Goal: Information Seeking & Learning: Learn about a topic

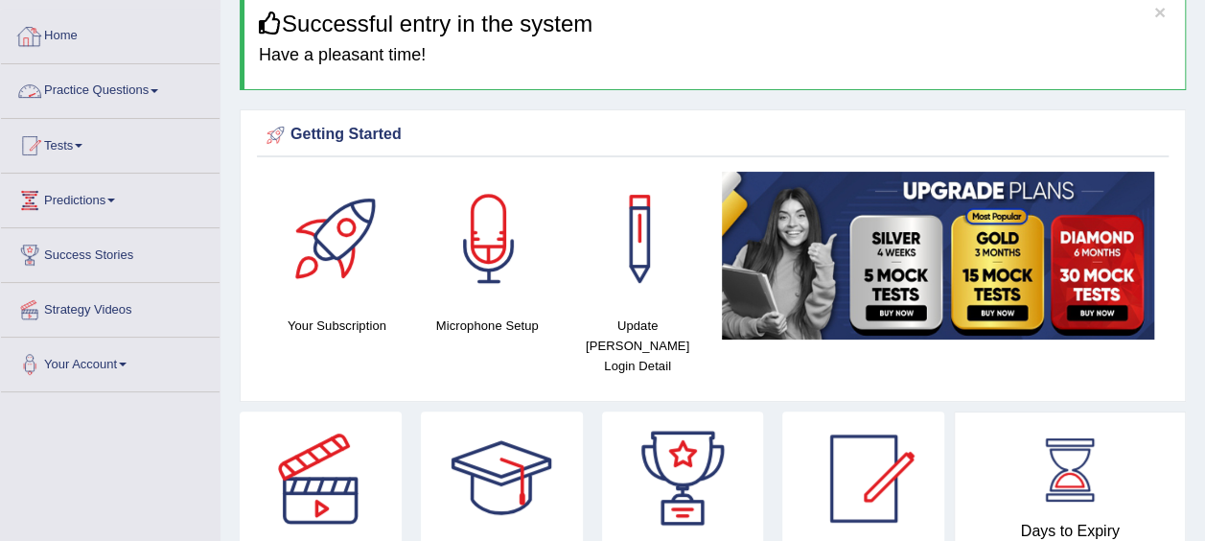
scroll to position [86, 0]
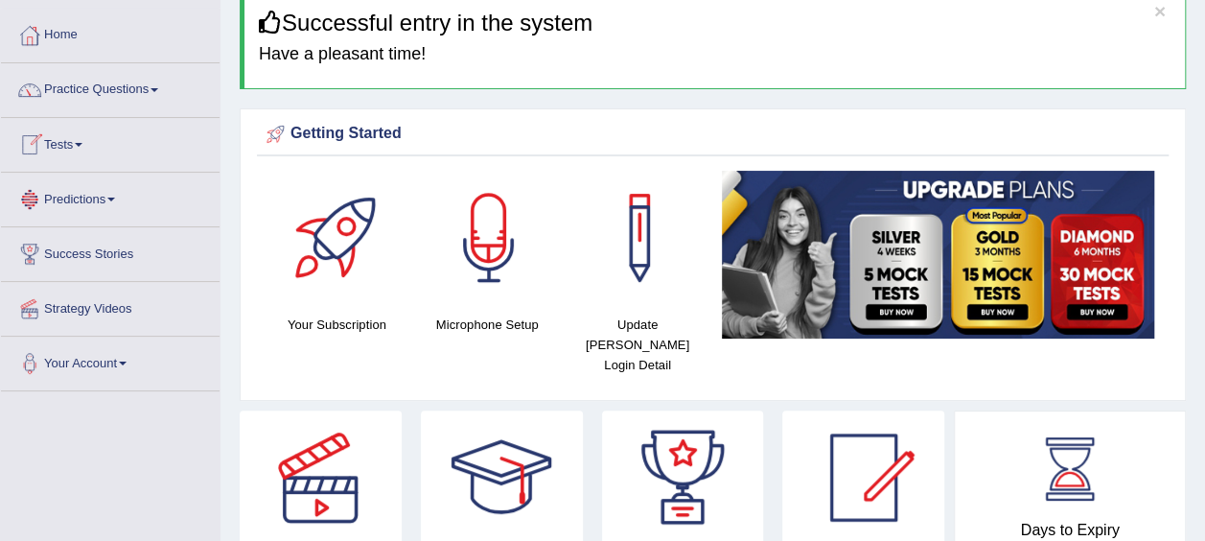
click at [81, 148] on link "Tests" at bounding box center [110, 142] width 219 height 48
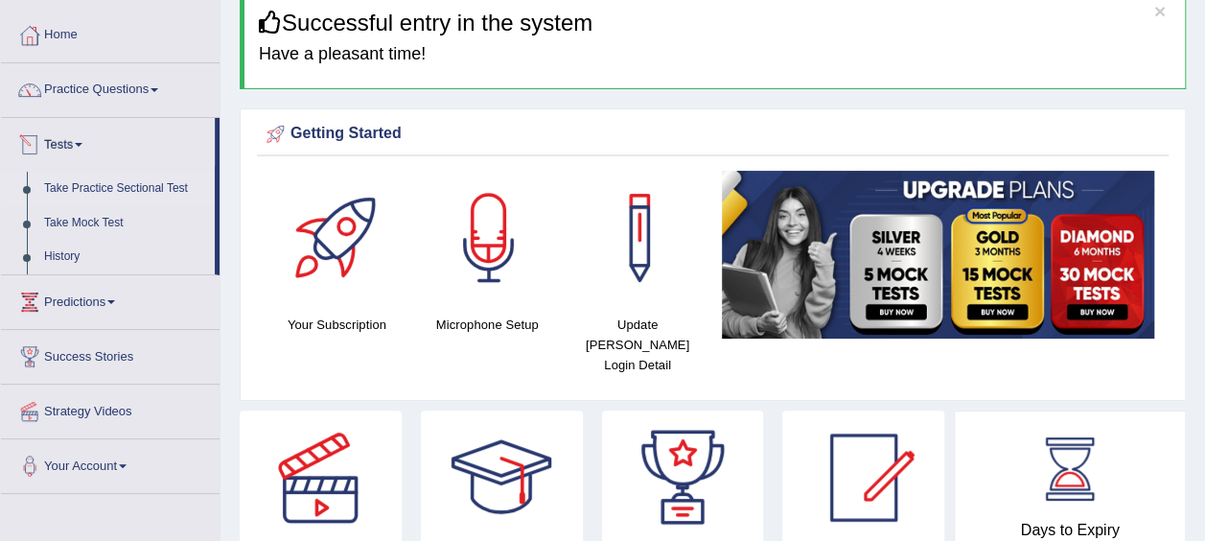
click at [131, 190] on link "Take Practice Sectional Test" at bounding box center [124, 189] width 179 height 35
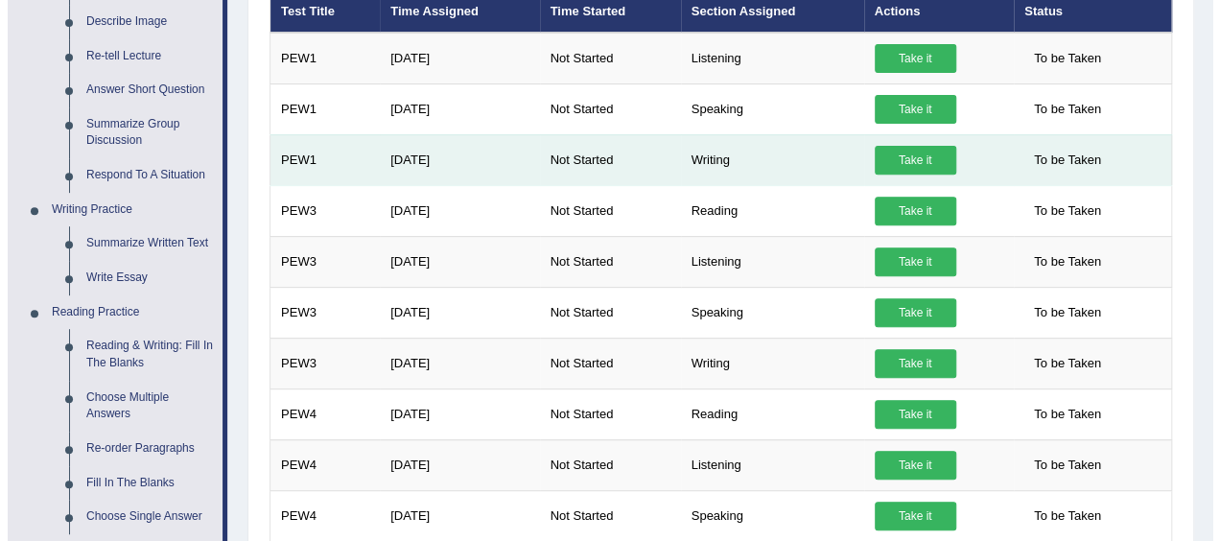
scroll to position [233, 0]
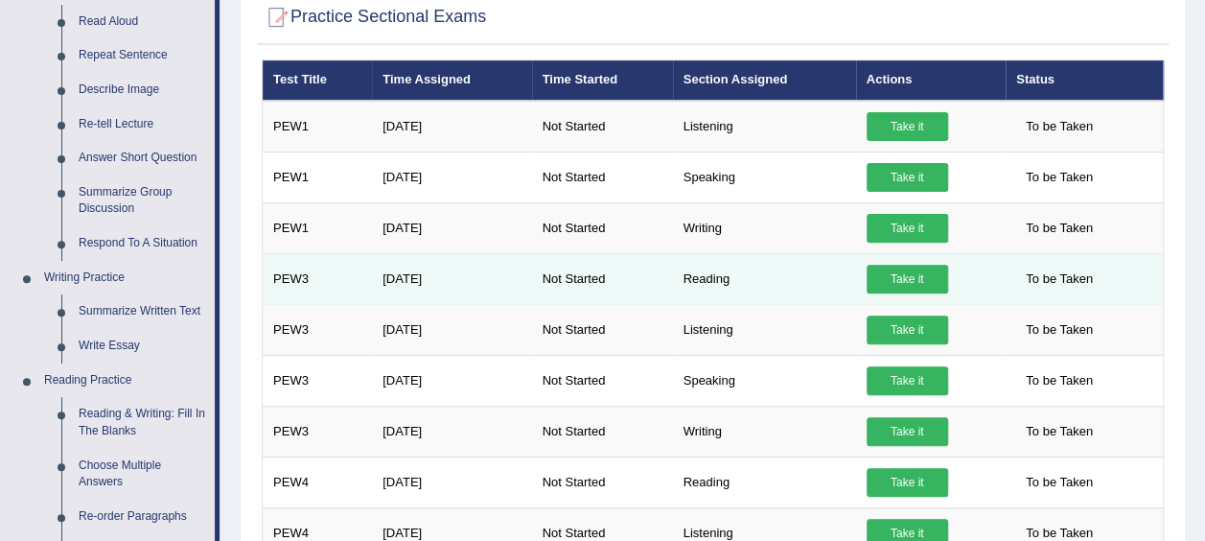
click at [886, 265] on link "Take it" at bounding box center [908, 279] width 82 height 29
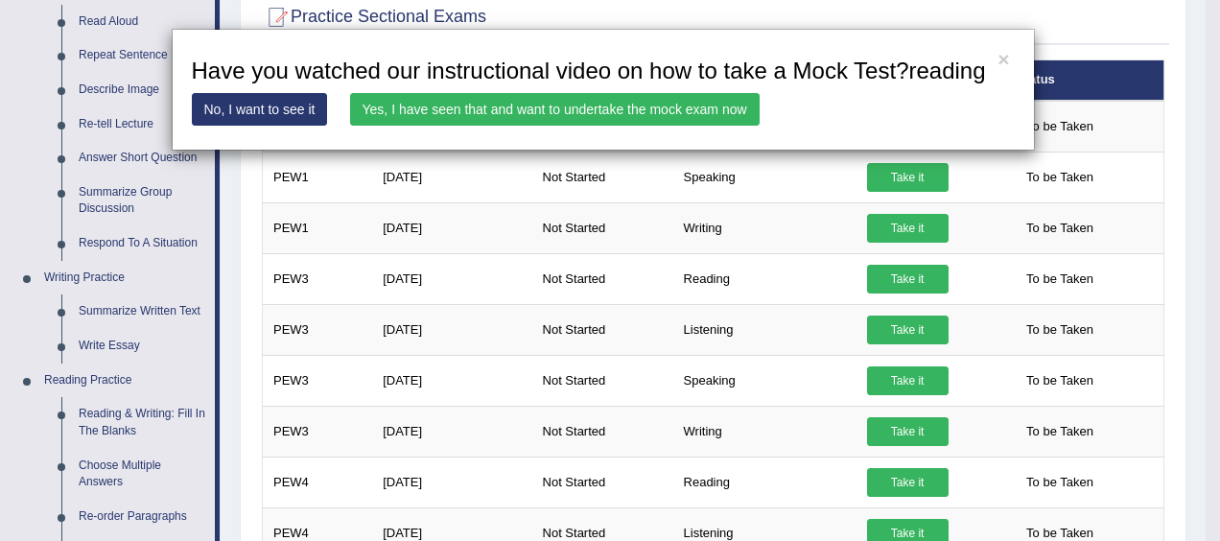
click at [433, 80] on h3 "Have you watched our instructional video on how to take a Mock Test?reading" at bounding box center [603, 71] width 823 height 25
click at [432, 118] on link "Yes, I have seen that and want to undertake the mock exam now" at bounding box center [555, 109] width 410 height 33
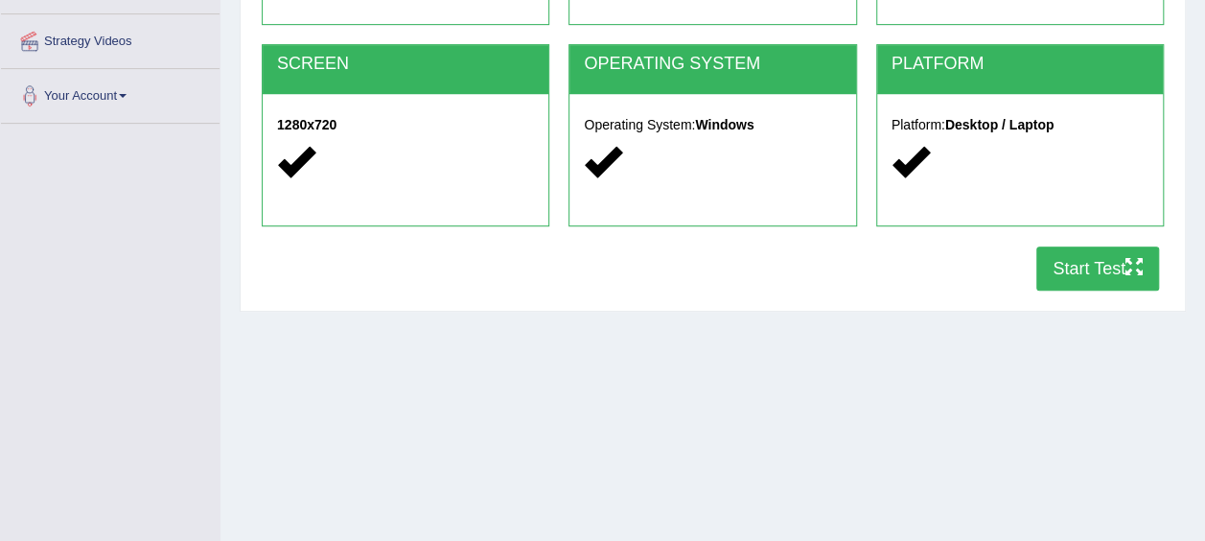
scroll to position [466, 0]
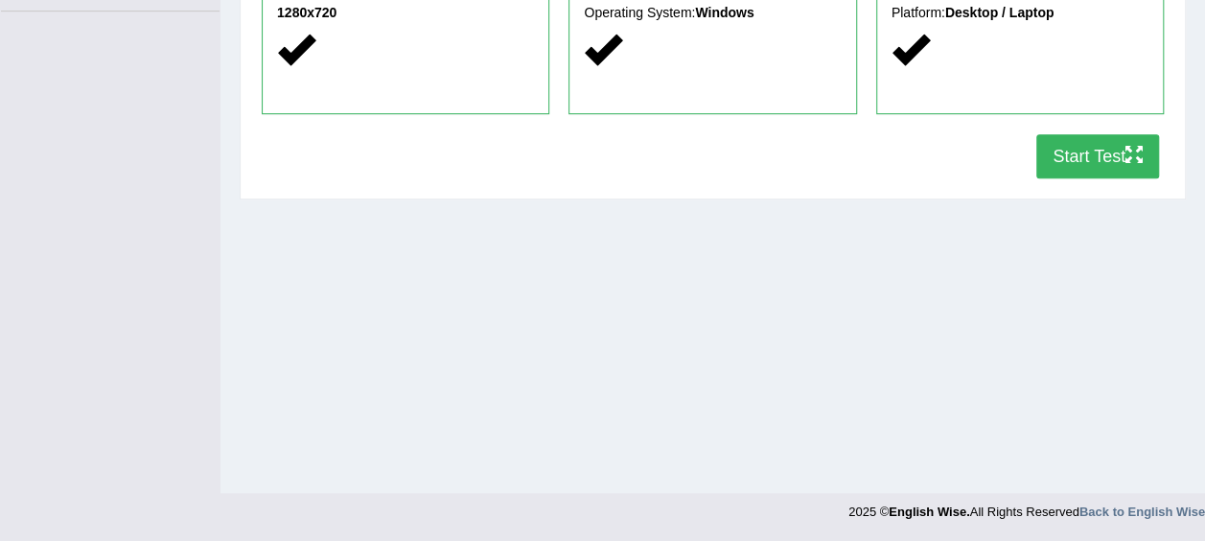
click at [1109, 169] on button "Start Test" at bounding box center [1098, 156] width 123 height 44
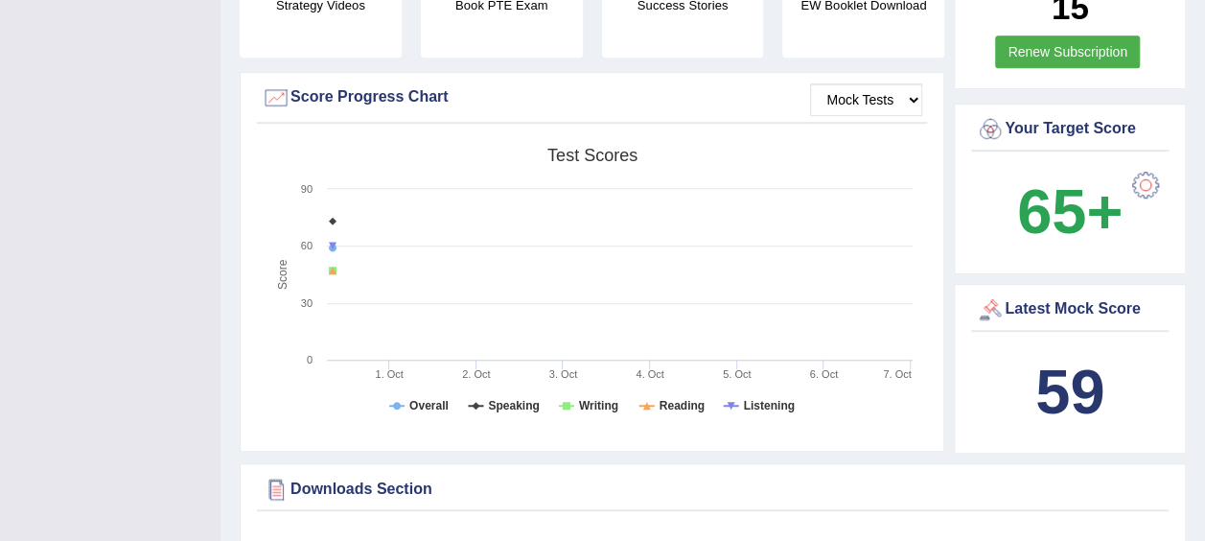
scroll to position [525, 0]
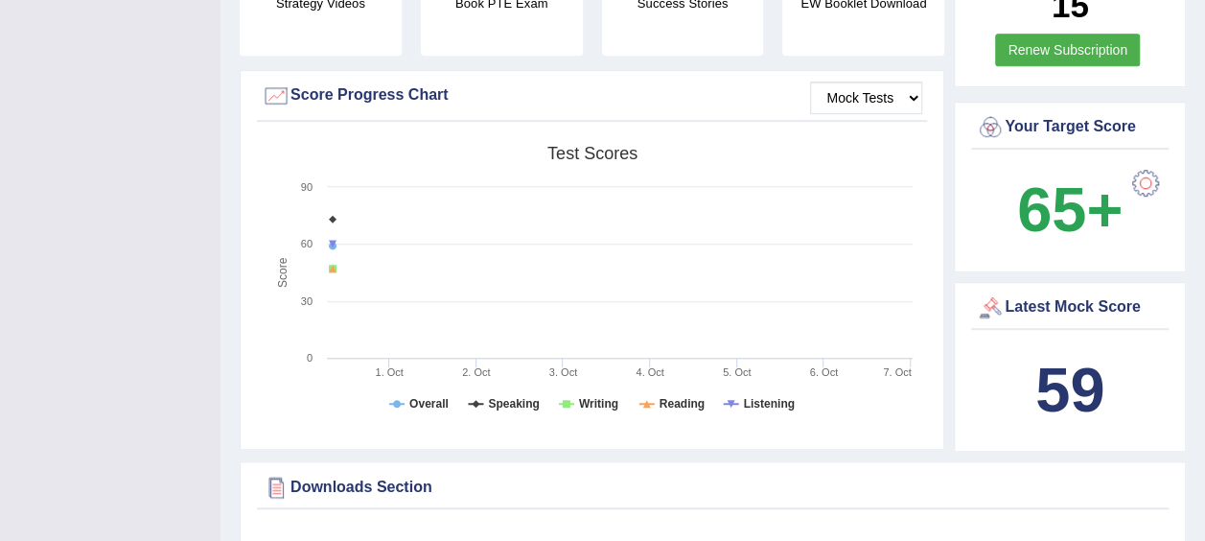
click at [881, 81] on div "Mock Tests Score Progress Chart" at bounding box center [592, 101] width 670 height 41
click at [881, 82] on select "Mock Tests" at bounding box center [866, 98] width 112 height 33
click at [880, 82] on select "Mock Tests" at bounding box center [866, 98] width 112 height 33
click at [918, 82] on select "Mock Tests" at bounding box center [866, 98] width 112 height 33
click at [903, 136] on rect at bounding box center [592, 284] width 661 height 297
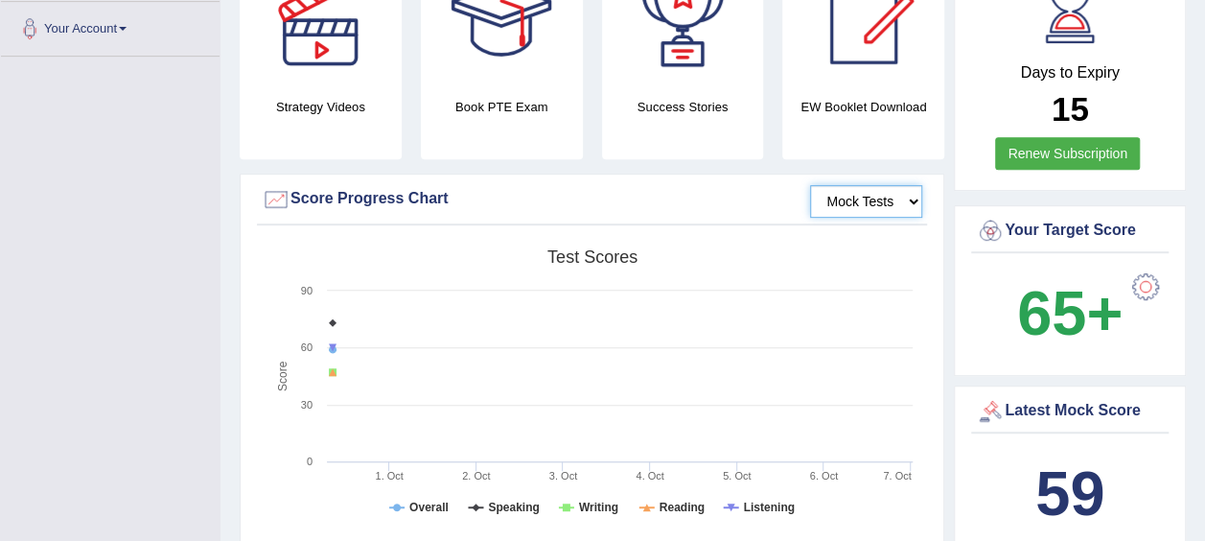
scroll to position [420, 0]
click at [356, 186] on div "Score Progress Chart" at bounding box center [592, 200] width 661 height 29
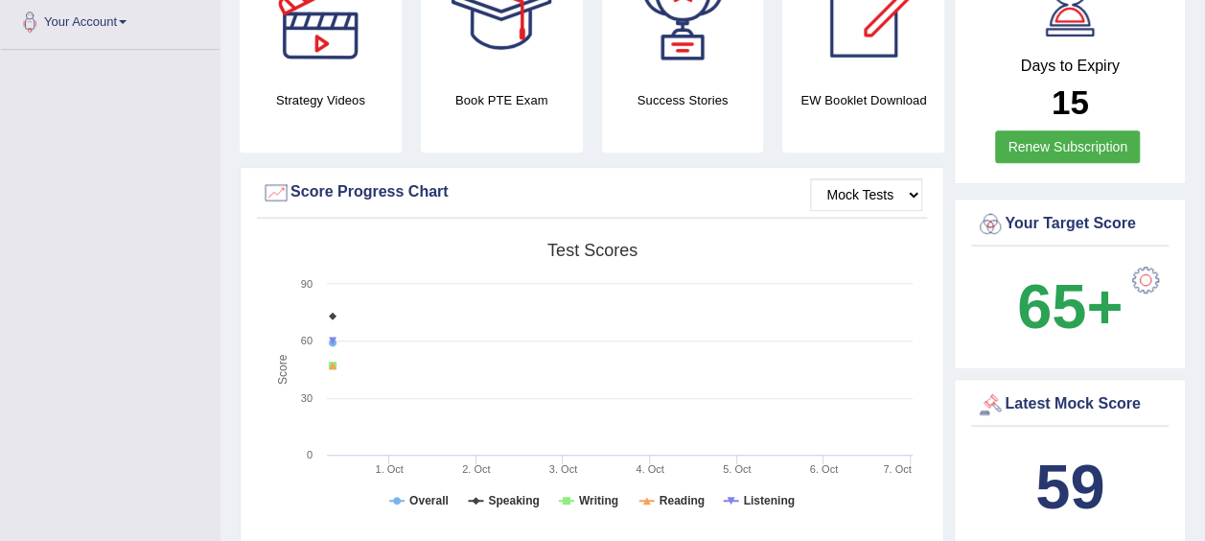
scroll to position [0, 0]
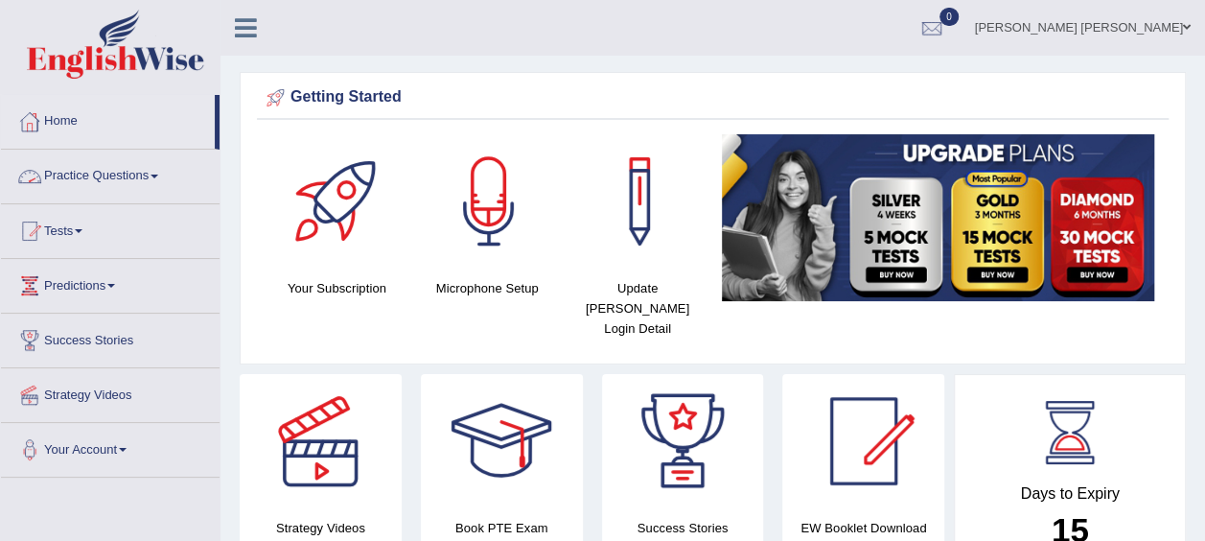
click at [158, 169] on link "Practice Questions" at bounding box center [110, 174] width 219 height 48
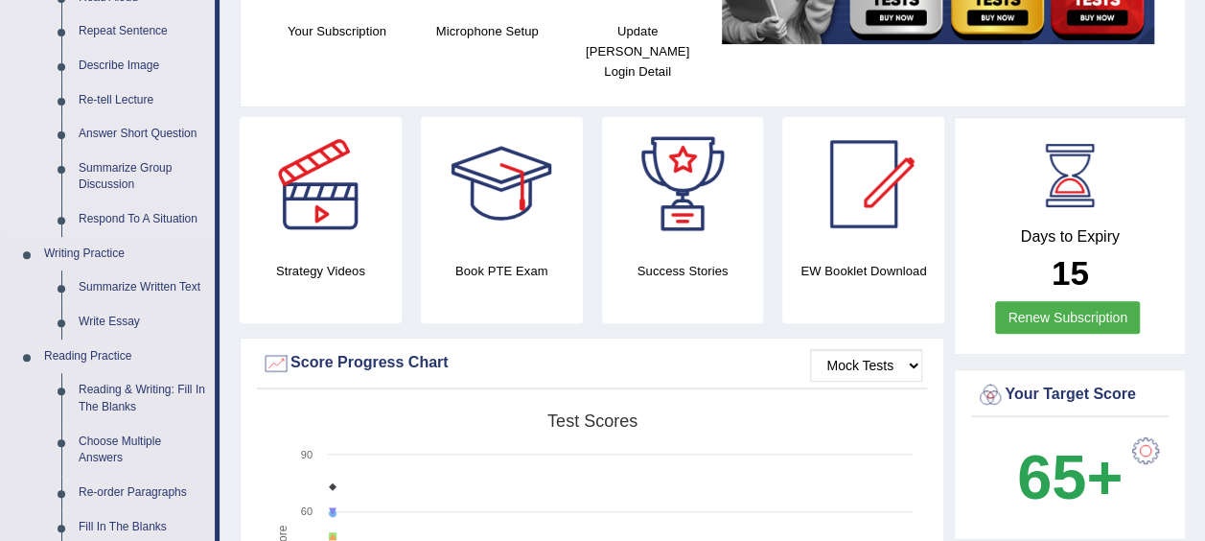
scroll to position [374, 0]
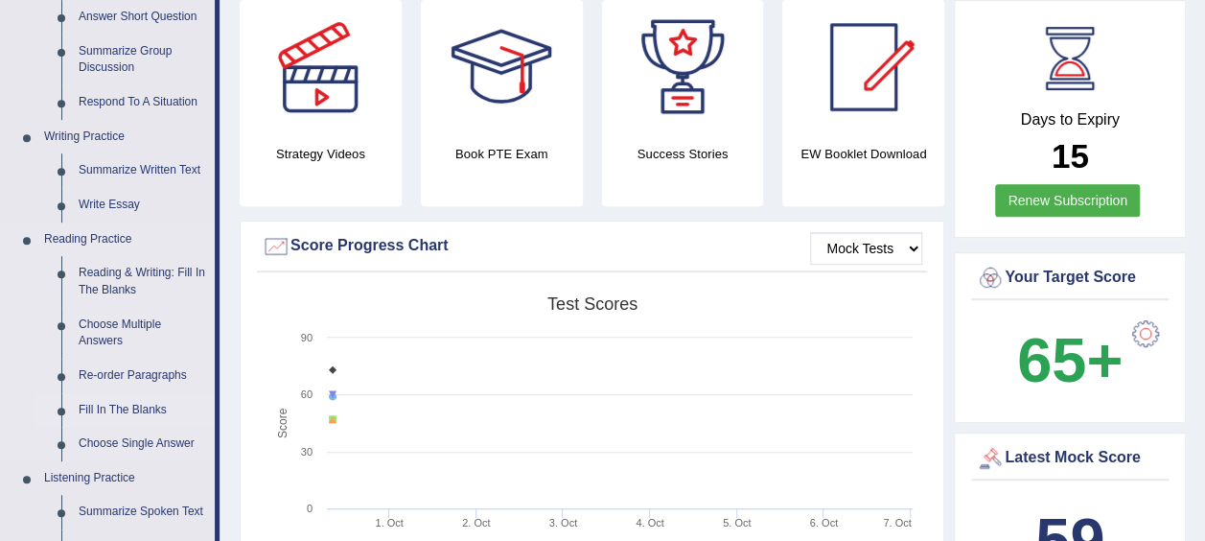
click at [123, 405] on link "Fill In The Blanks" at bounding box center [142, 410] width 145 height 35
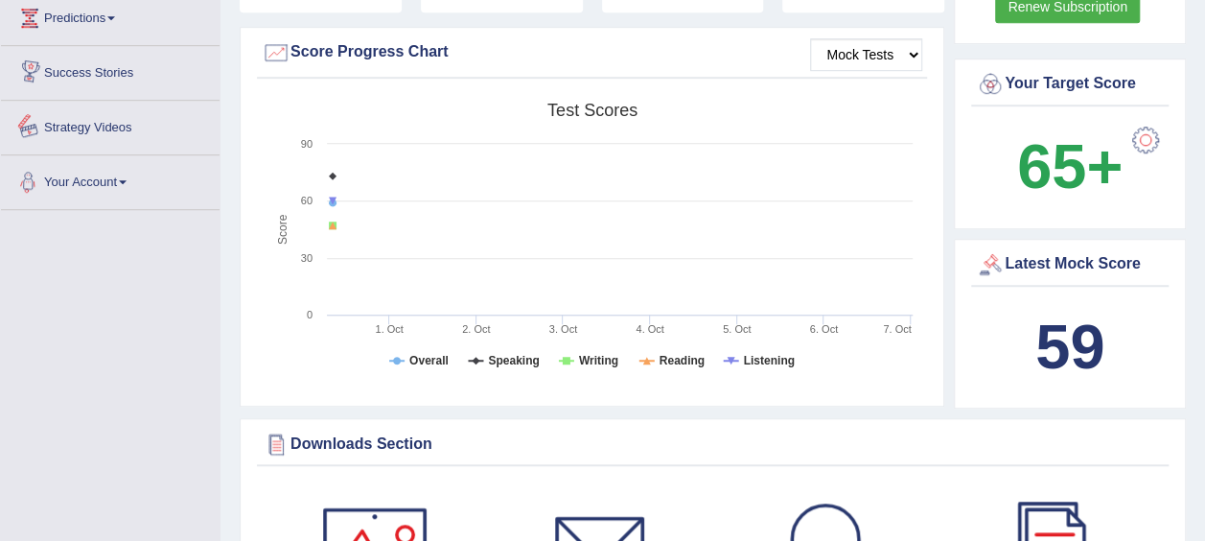
scroll to position [1391, 0]
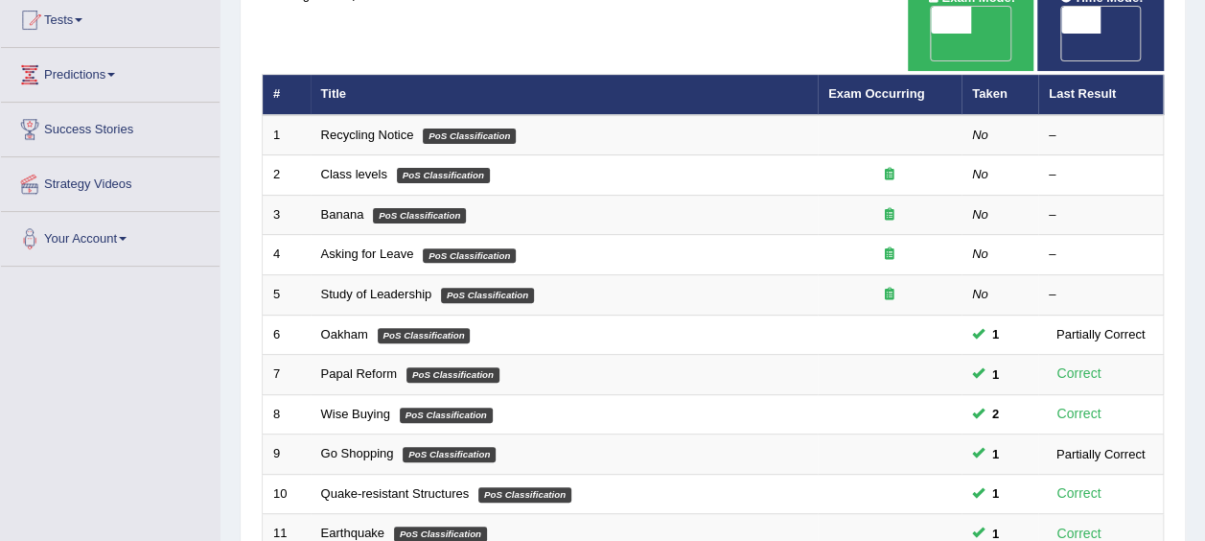
scroll to position [239, 0]
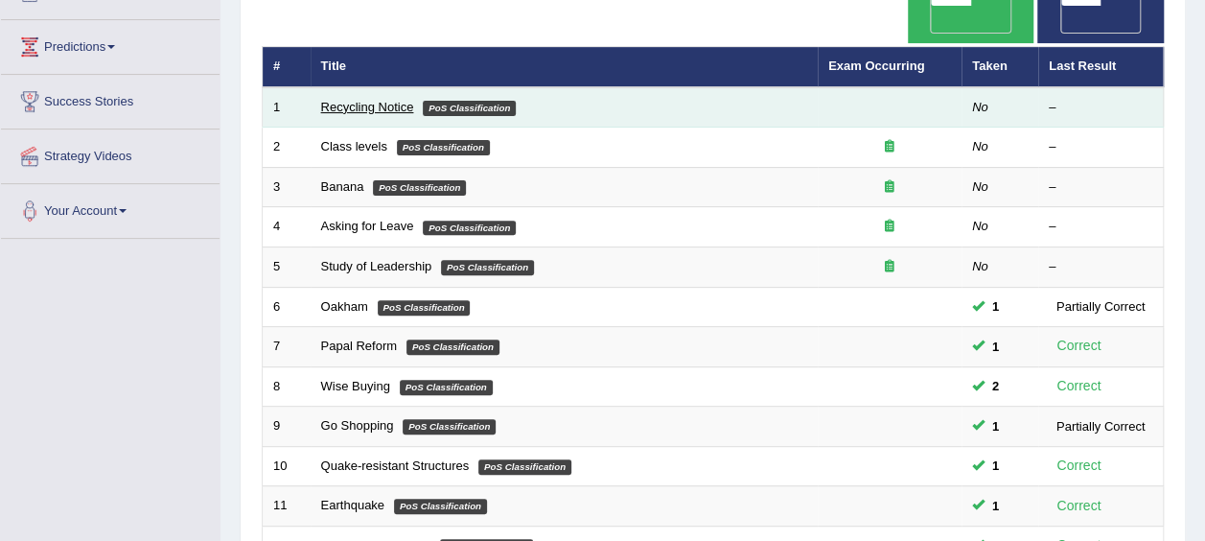
click at [395, 100] on link "Recycling Notice" at bounding box center [367, 107] width 93 height 14
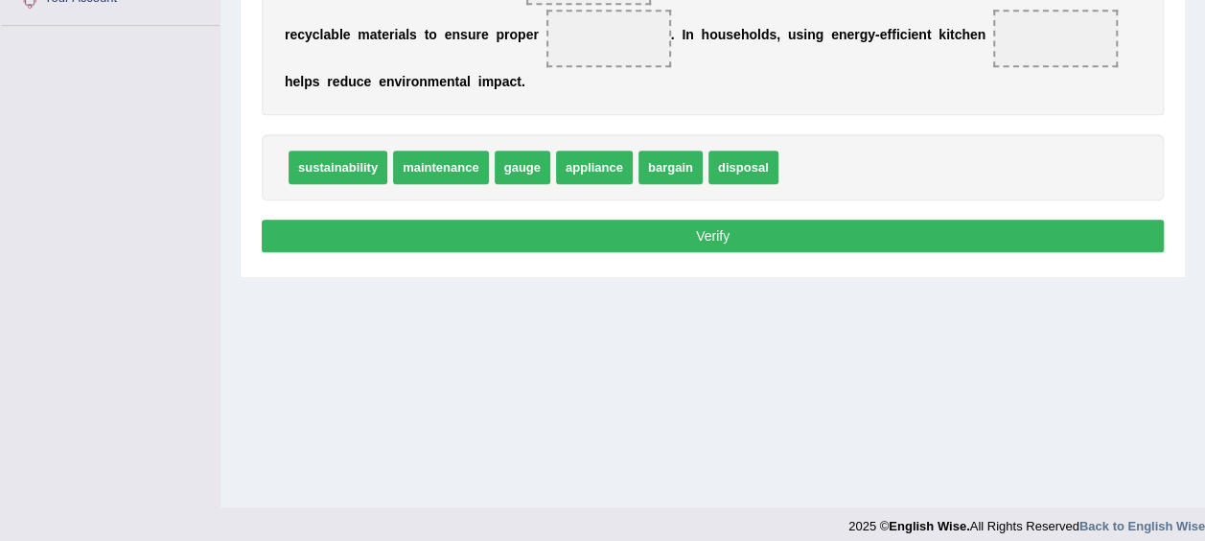
click at [547, 13] on span at bounding box center [609, 39] width 125 height 58
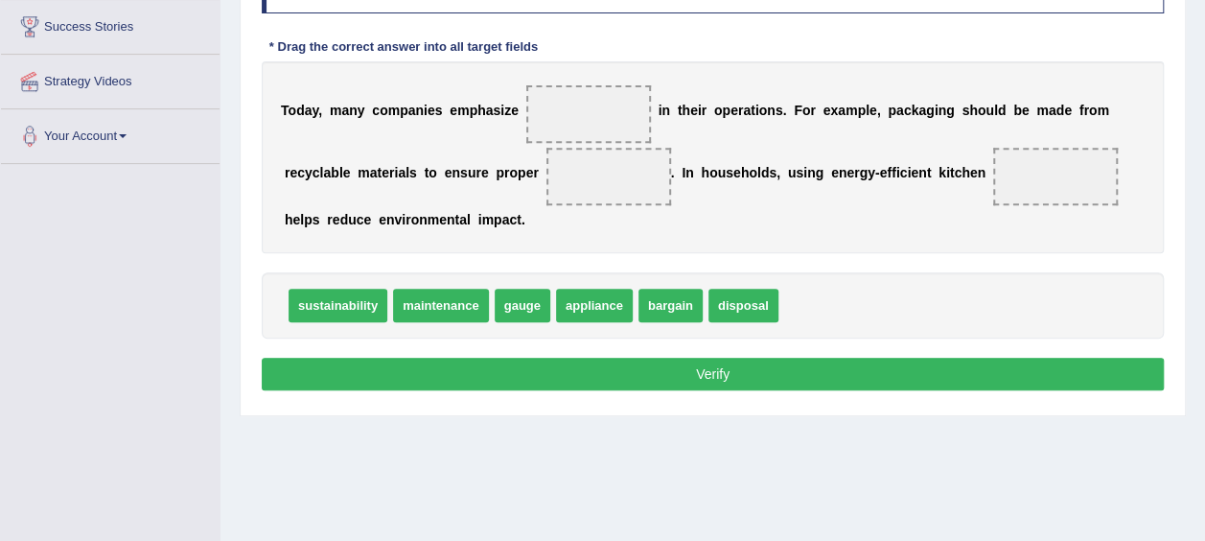
click at [560, 82] on div "T o d a y , m a n y c o m p a n i e s e m p h a s i z e i n t h e i r o p e r a…" at bounding box center [713, 157] width 902 height 192
click at [566, 120] on span at bounding box center [589, 114] width 125 height 58
drag, startPoint x: 338, startPoint y: 284, endPoint x: 456, endPoint y: 173, distance: 162.8
click at [456, 173] on div "Instructions: In the text below some words are missing. Drag words from the box…" at bounding box center [713, 173] width 912 height 466
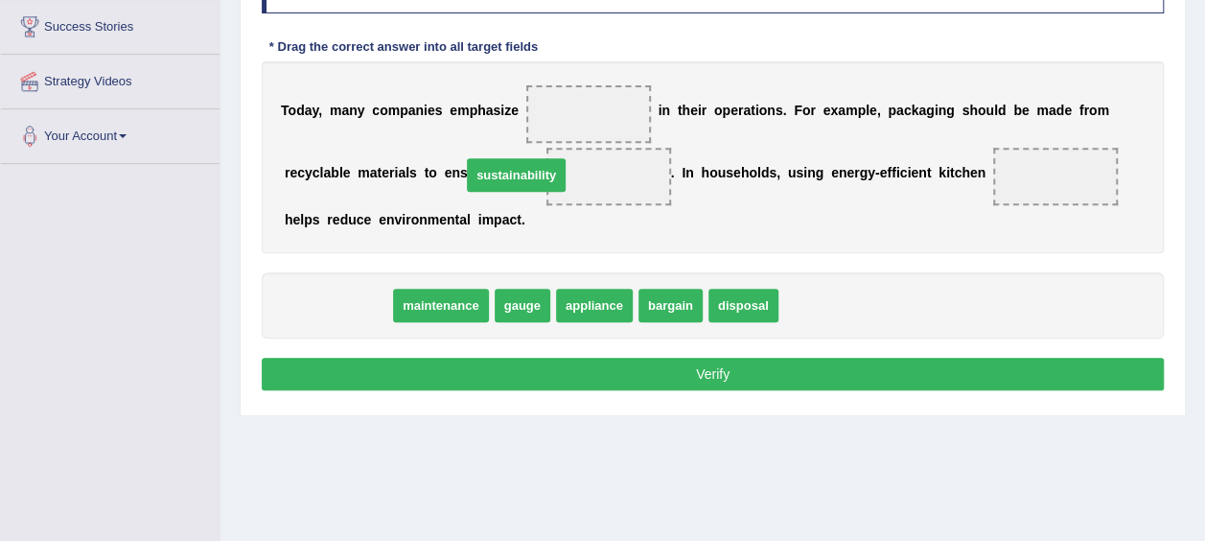
drag, startPoint x: 347, startPoint y: 305, endPoint x: 529, endPoint y: 180, distance: 220.8
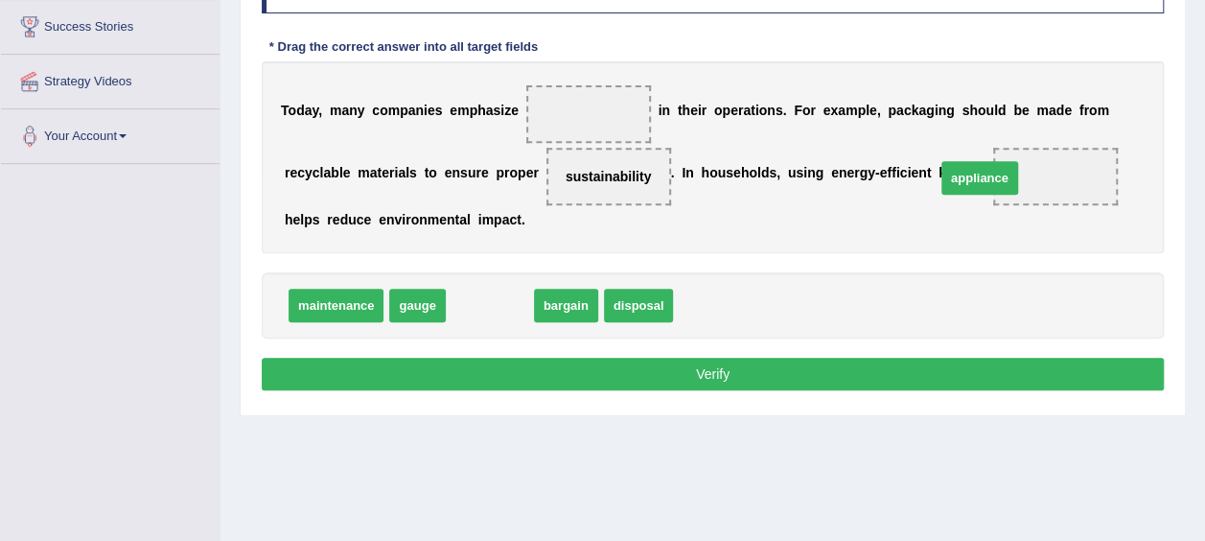
drag, startPoint x: 482, startPoint y: 296, endPoint x: 959, endPoint y: 172, distance: 492.7
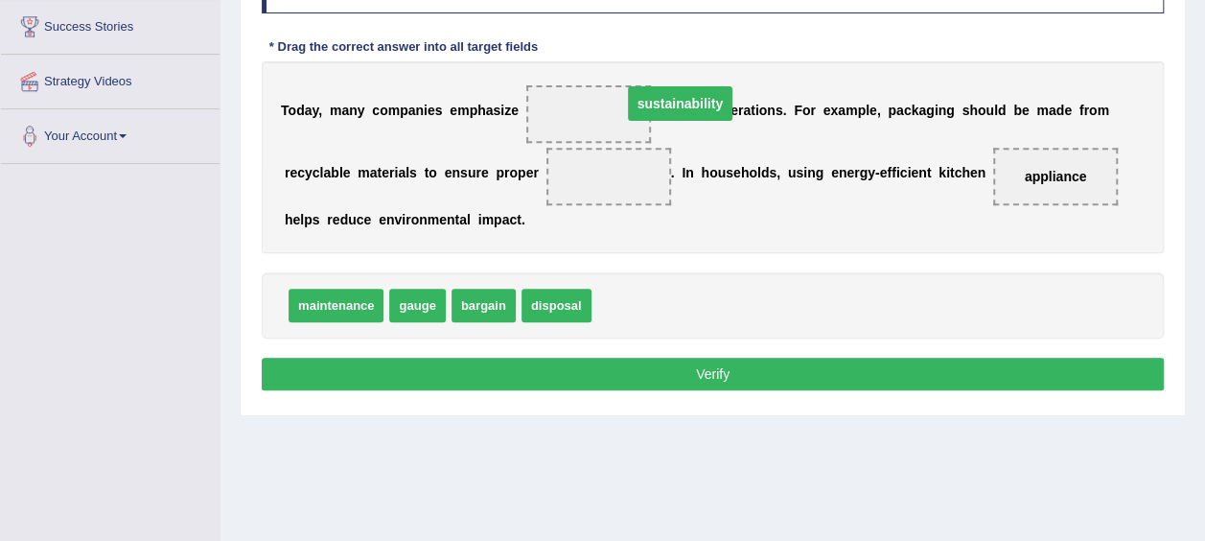
drag, startPoint x: 507, startPoint y: 171, endPoint x: 570, endPoint y: 99, distance: 95.2
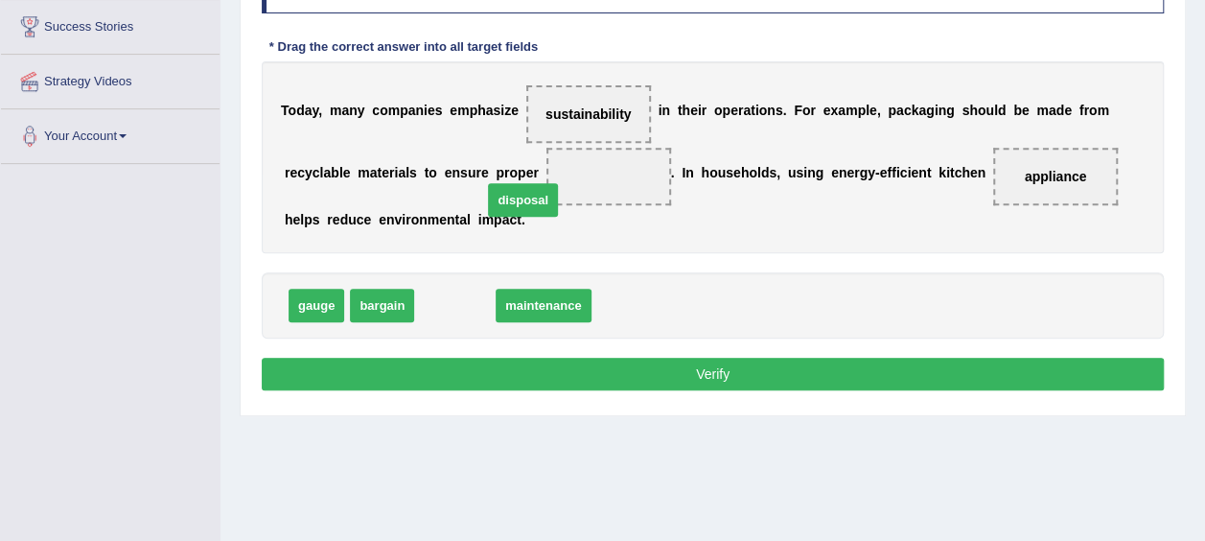
drag, startPoint x: 459, startPoint y: 311, endPoint x: 527, endPoint y: 205, distance: 125.6
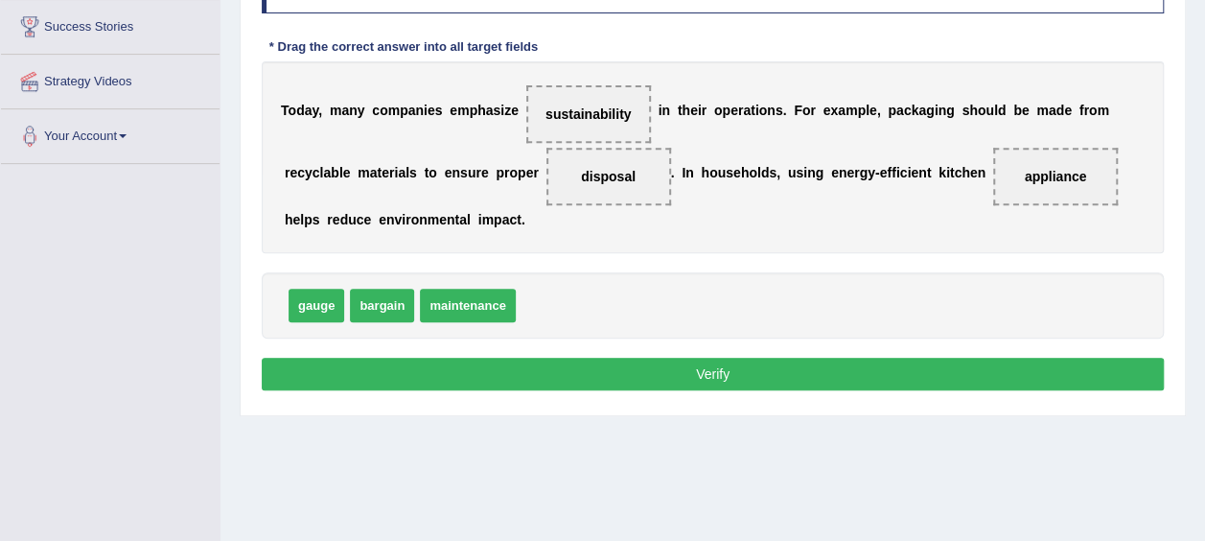
click at [693, 376] on button "Verify" at bounding box center [713, 374] width 902 height 33
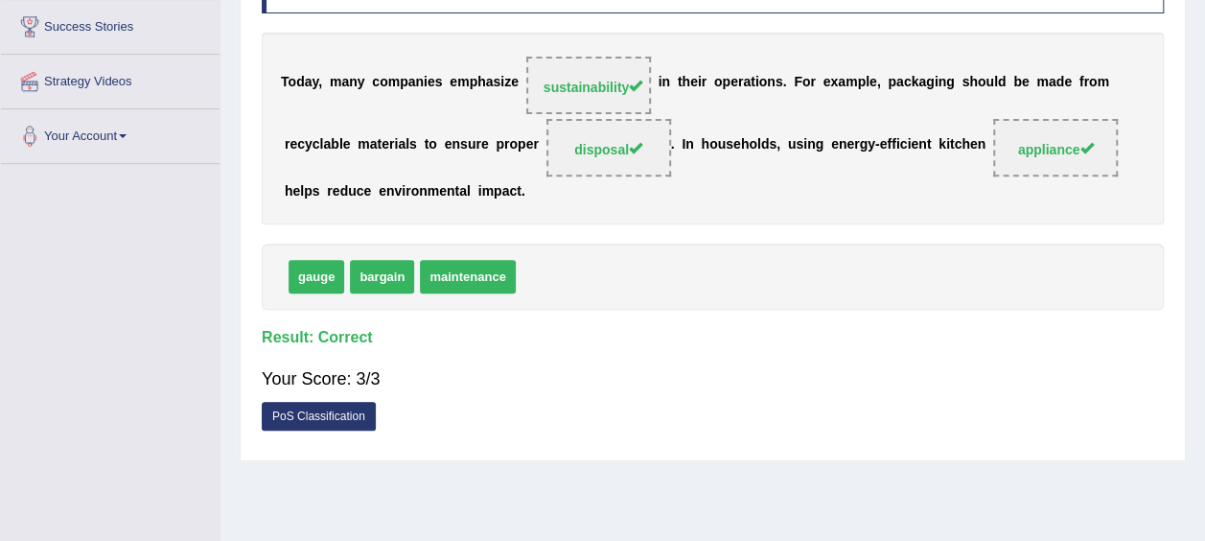
scroll to position [0, 0]
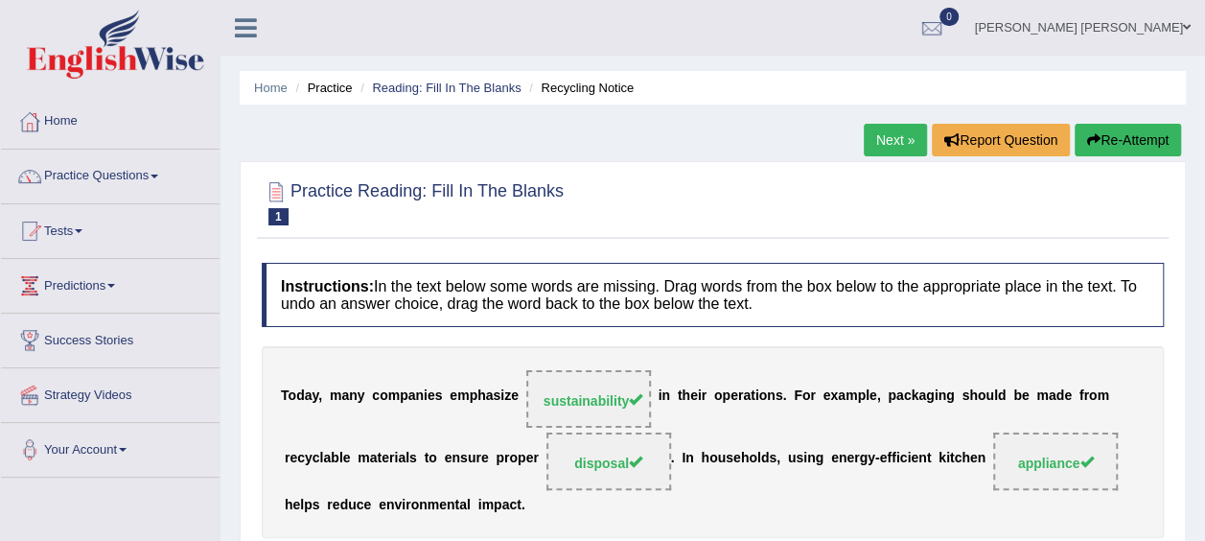
click at [896, 125] on link "Next »" at bounding box center [895, 140] width 63 height 33
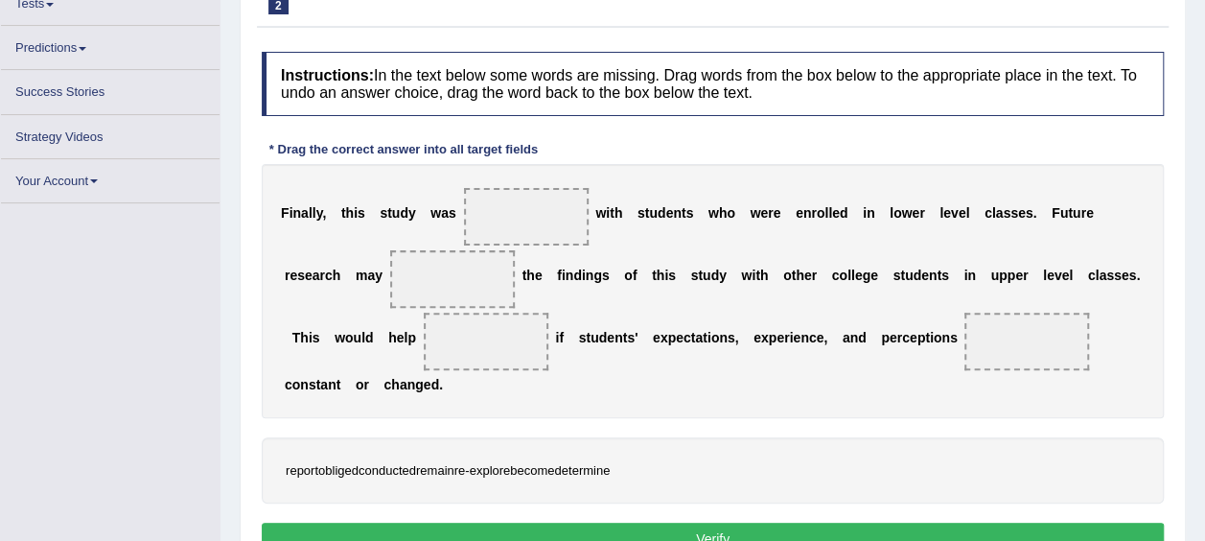
scroll to position [269, 0]
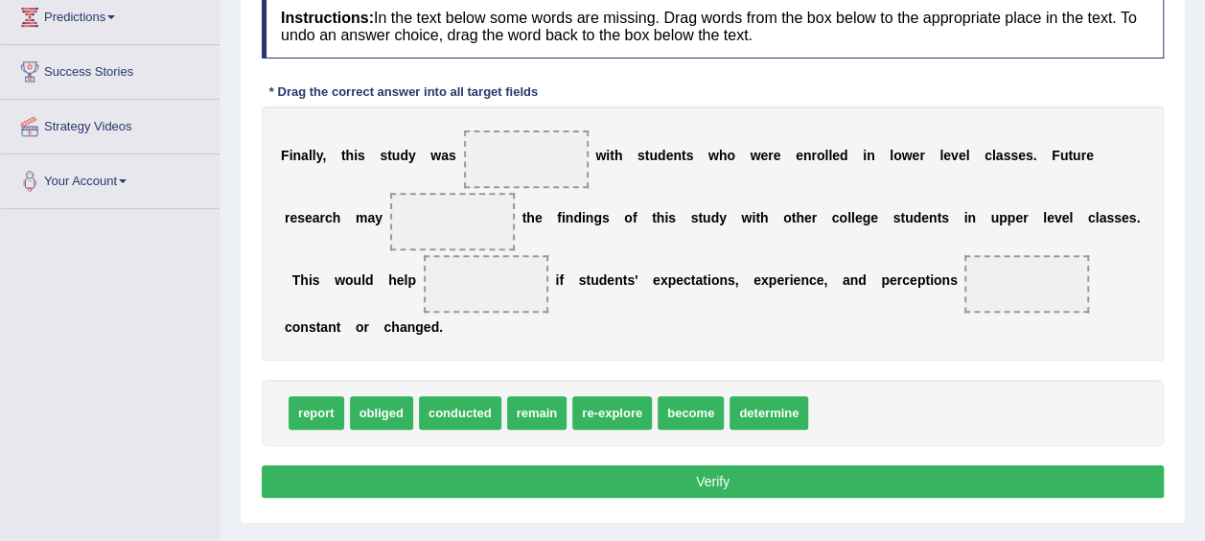
click at [501, 166] on span at bounding box center [526, 159] width 125 height 58
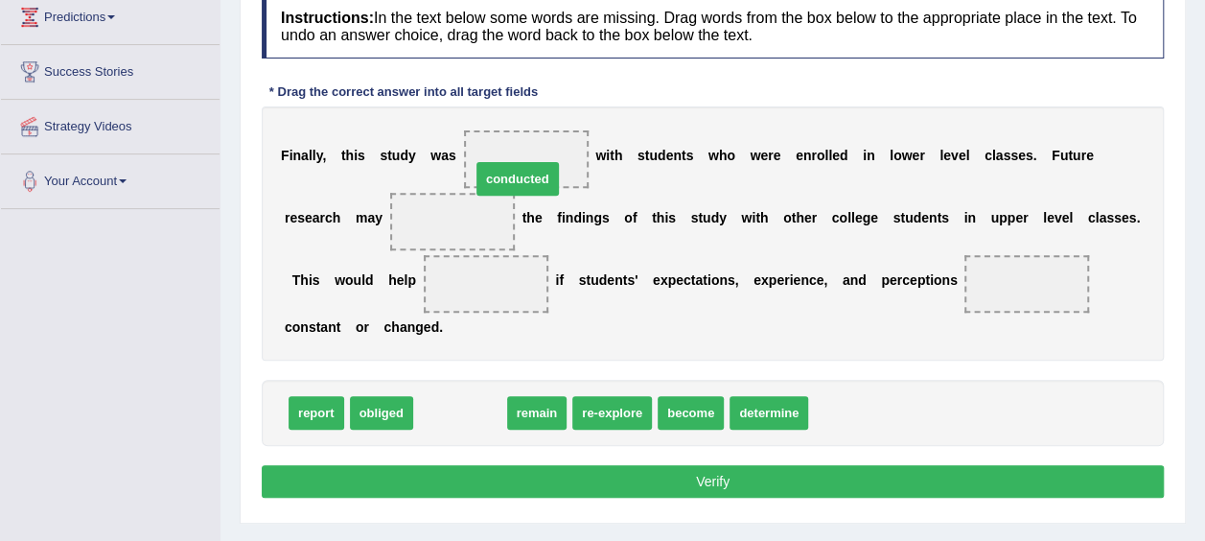
drag, startPoint x: 454, startPoint y: 379, endPoint x: 509, endPoint y: 146, distance: 239.6
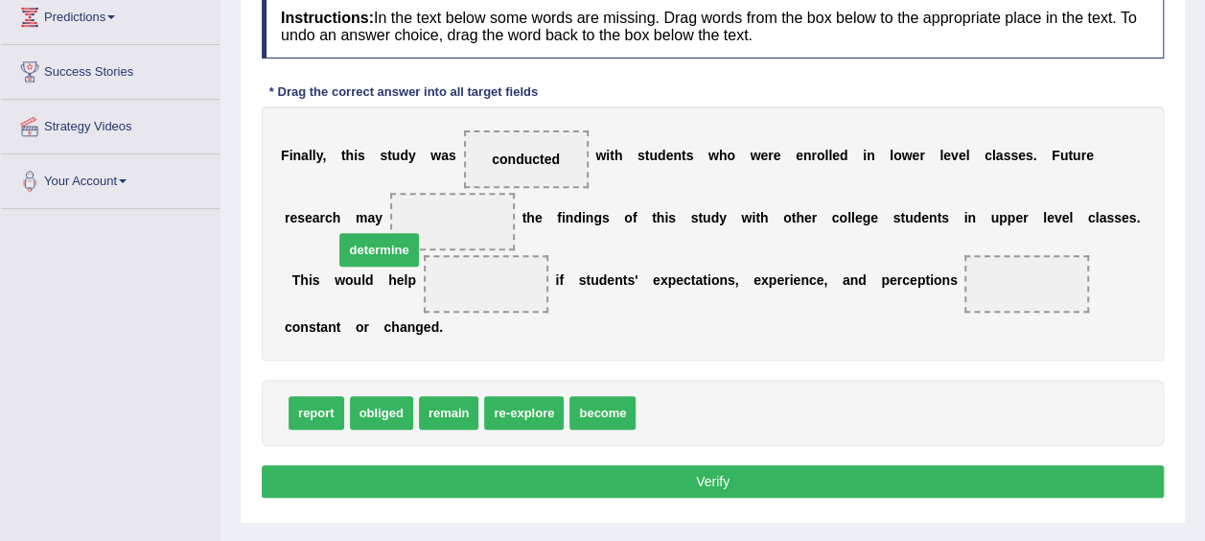
drag, startPoint x: 657, startPoint y: 370, endPoint x: 355, endPoint y: 207, distance: 343.3
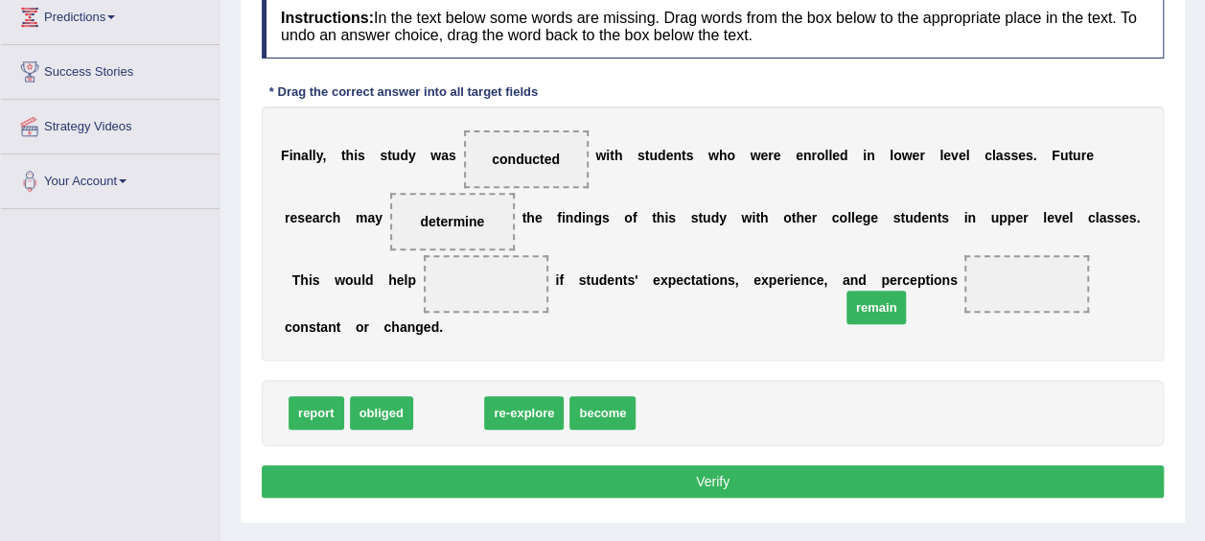
drag, startPoint x: 430, startPoint y: 376, endPoint x: 866, endPoint y: 274, distance: 448.0
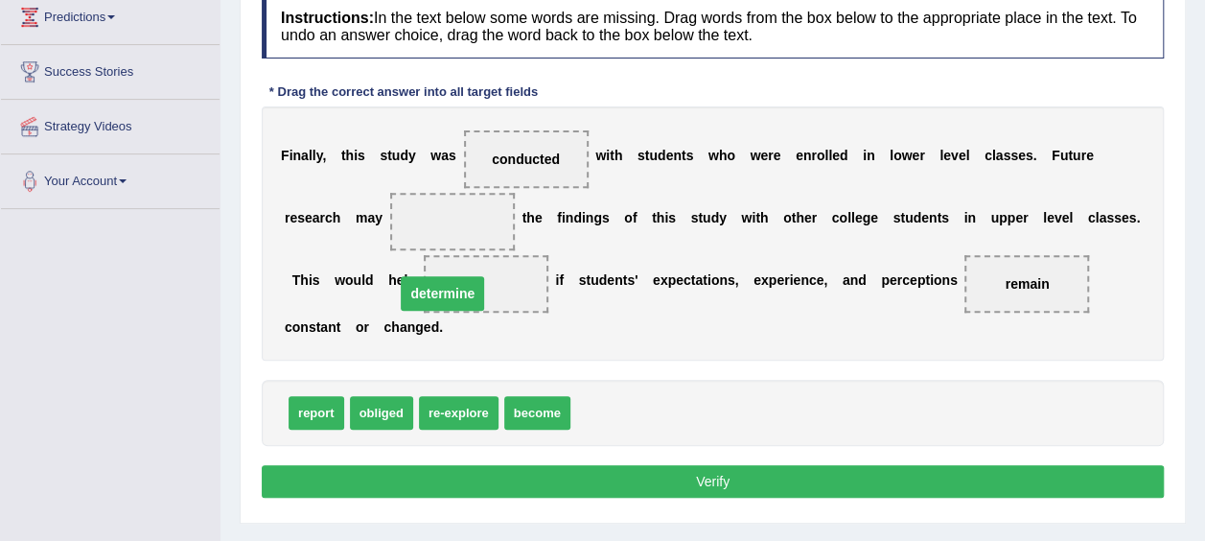
drag, startPoint x: 386, startPoint y: 218, endPoint x: 377, endPoint y: 290, distance: 72.6
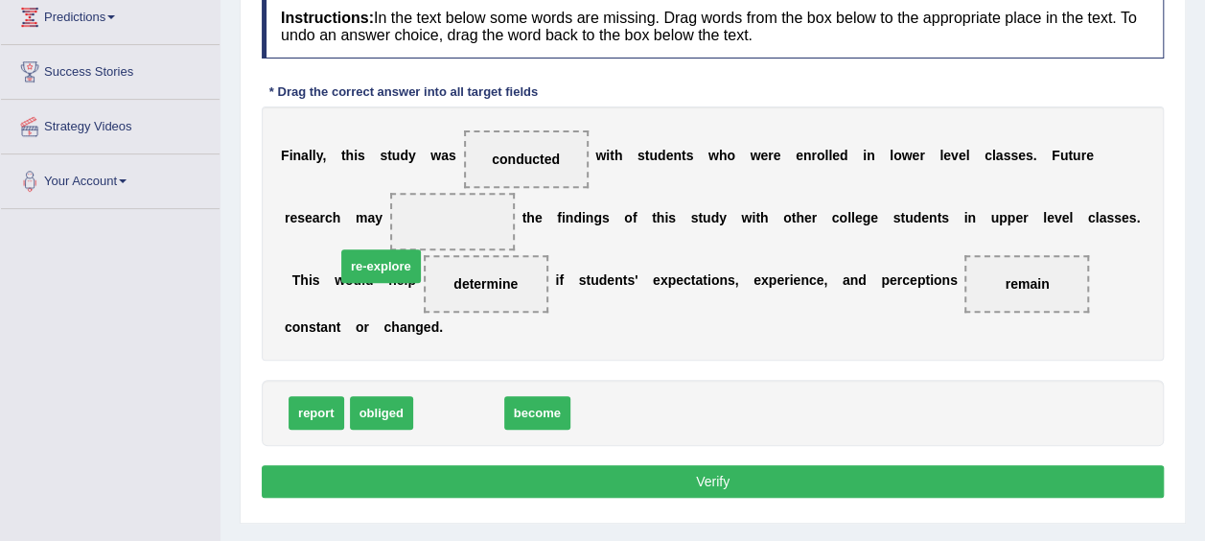
drag, startPoint x: 440, startPoint y: 387, endPoint x: 363, endPoint y: 240, distance: 166.9
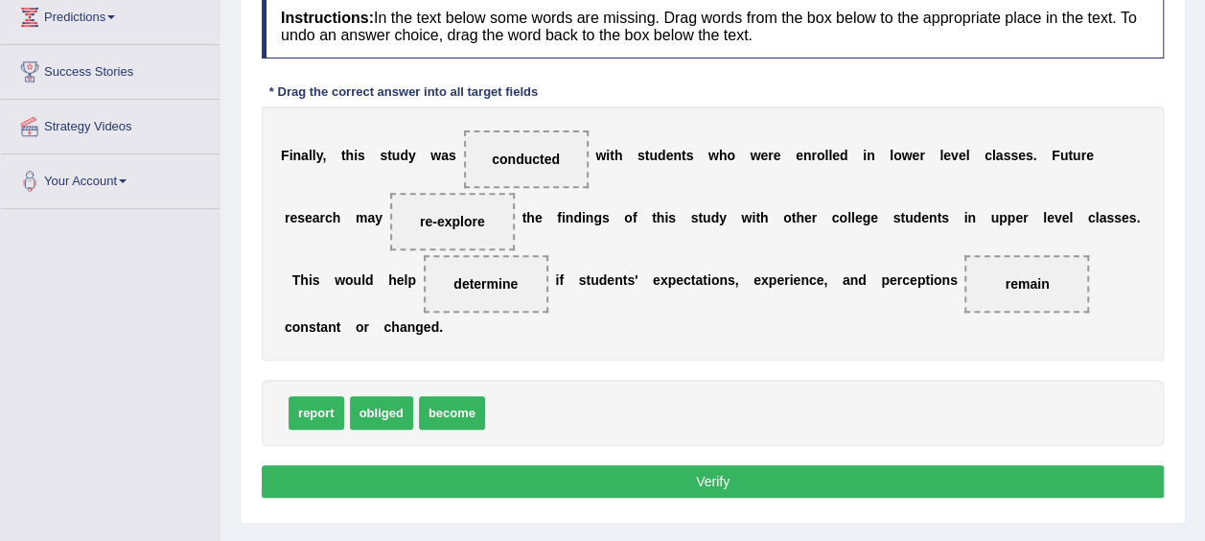
click at [729, 465] on button "Verify" at bounding box center [713, 481] width 902 height 33
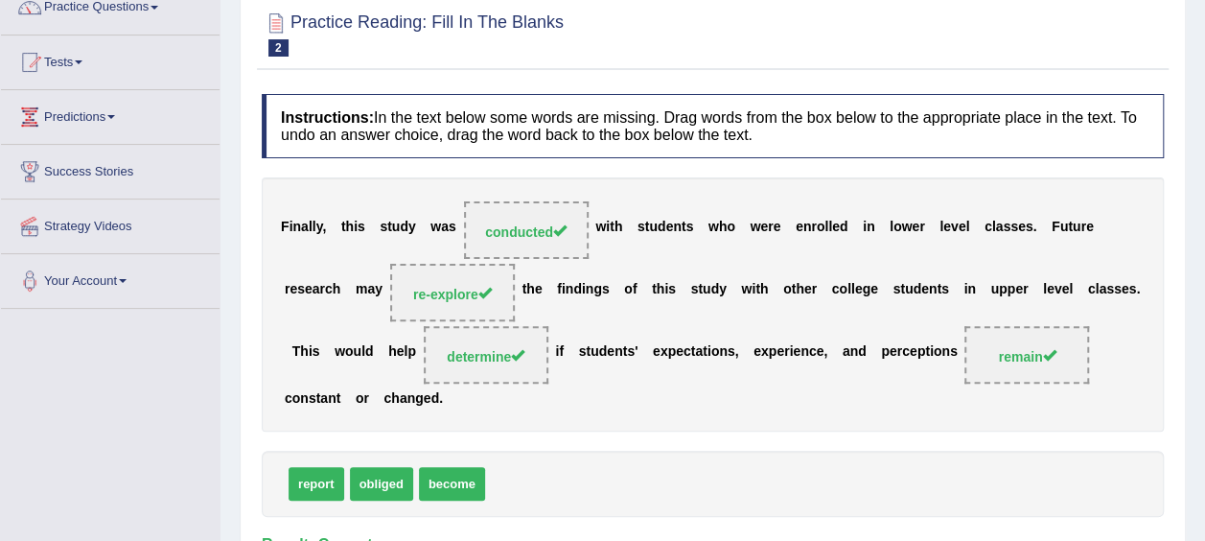
scroll to position [0, 0]
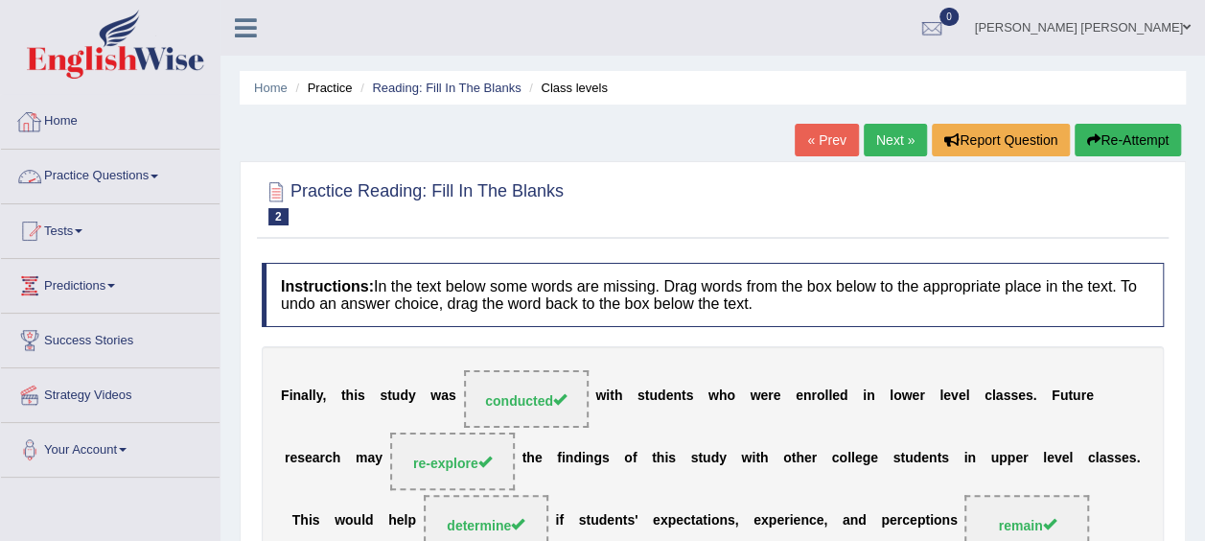
click at [81, 183] on link "Practice Questions" at bounding box center [110, 174] width 219 height 48
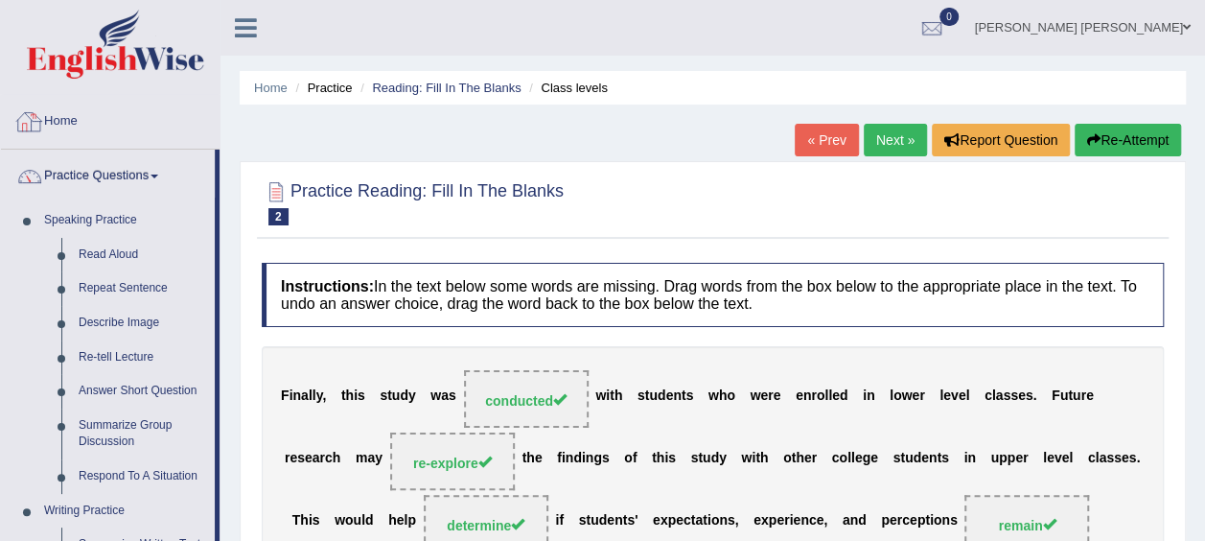
click at [67, 115] on link "Home" at bounding box center [110, 119] width 219 height 48
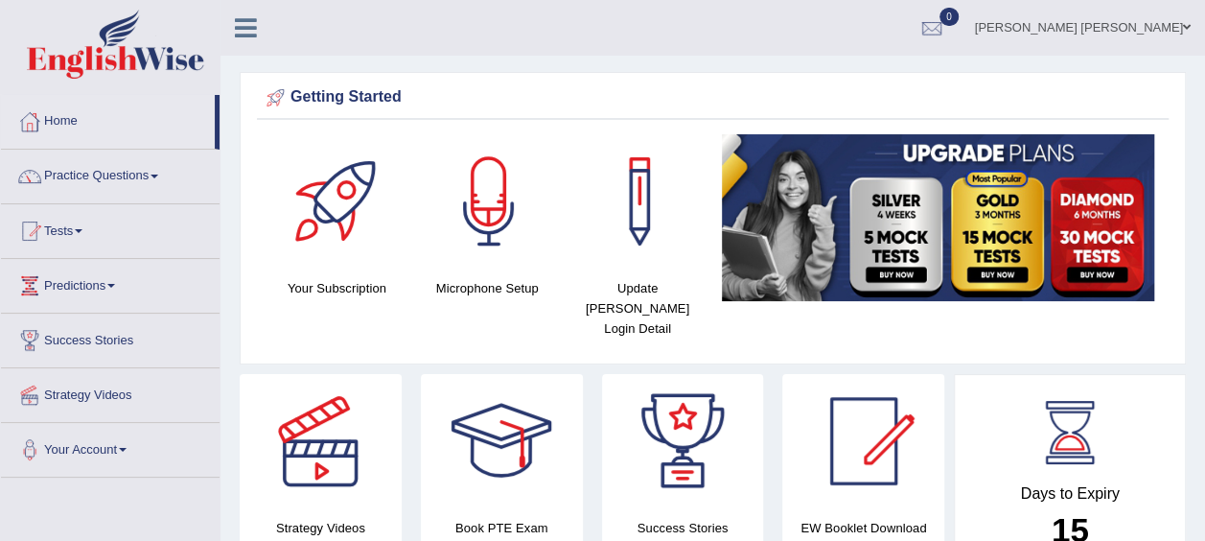
click at [341, 284] on h4 "Your Subscription" at bounding box center [336, 288] width 131 height 20
click at [136, 176] on link "Practice Questions" at bounding box center [110, 174] width 219 height 48
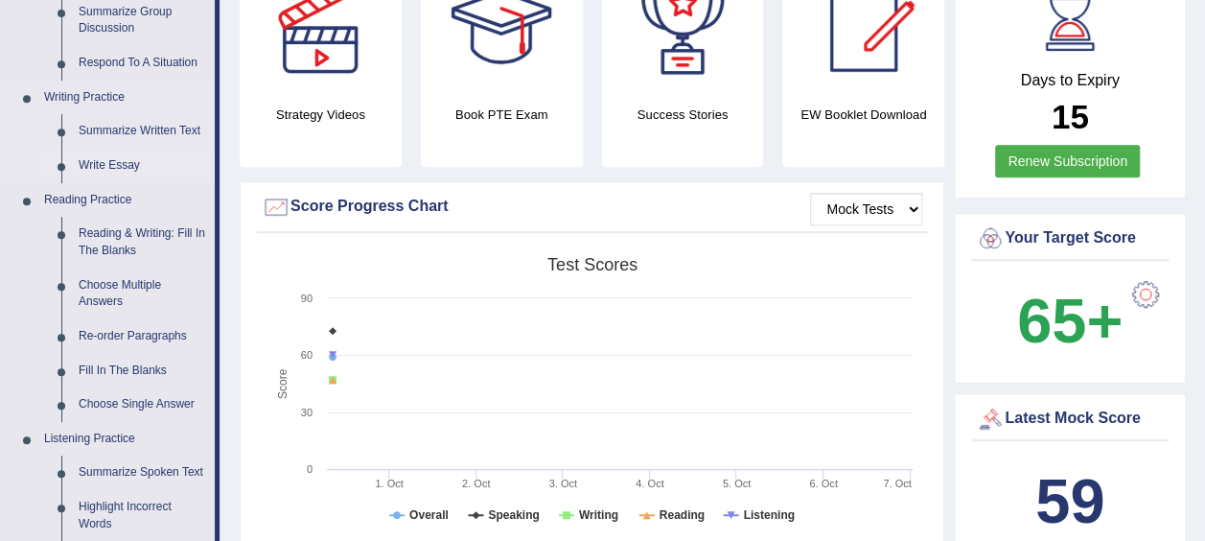
scroll to position [423, 0]
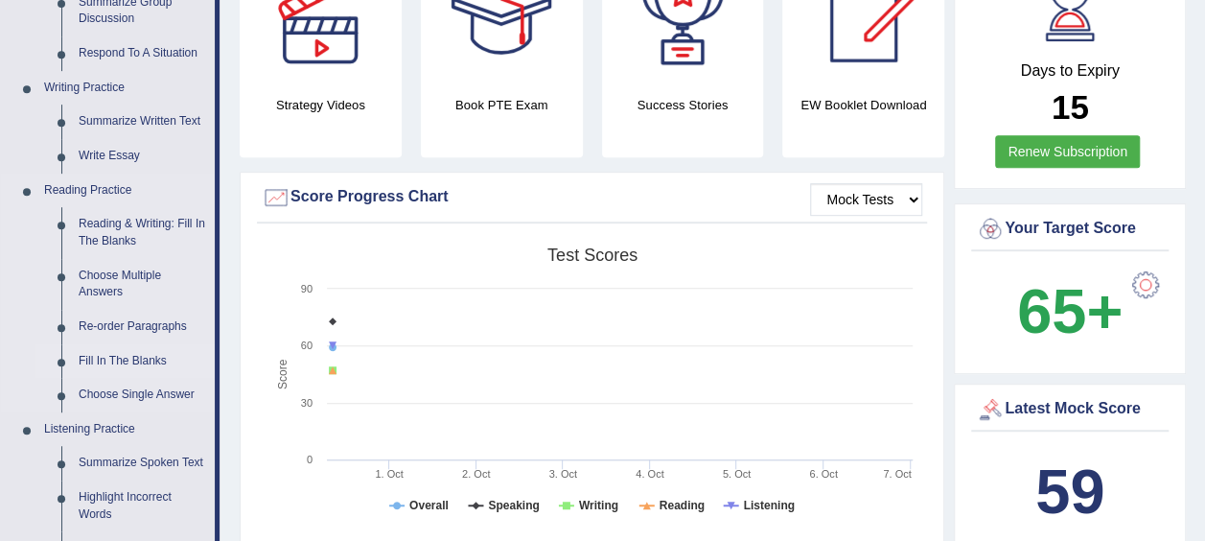
click at [90, 366] on link "Fill In The Blanks" at bounding box center [142, 361] width 145 height 35
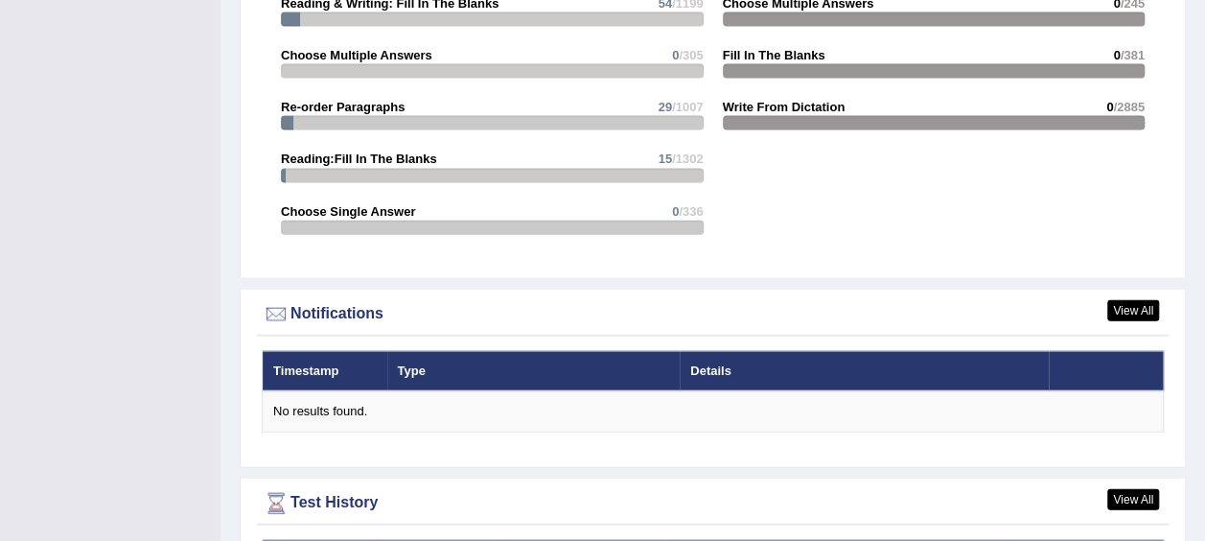
scroll to position [2216, 0]
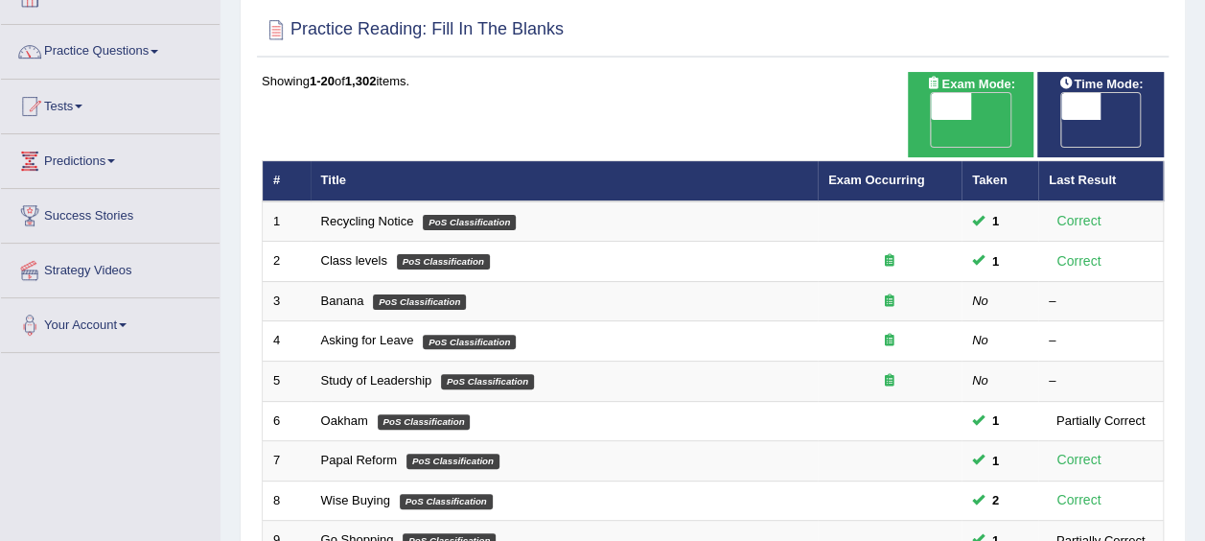
scroll to position [125, 0]
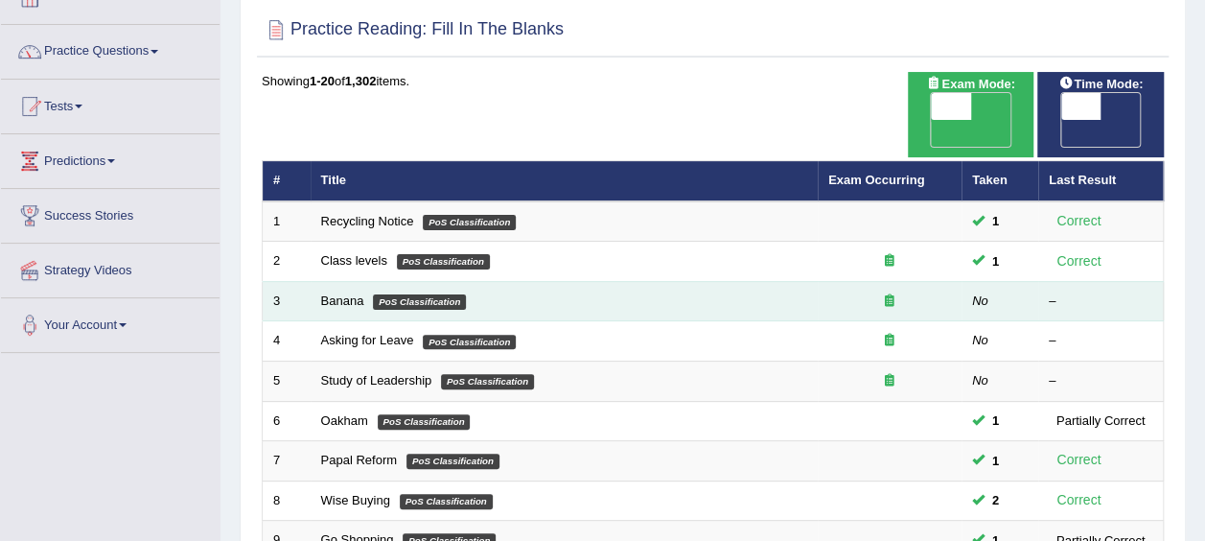
click at [320, 282] on td "Banana PoS Classification" at bounding box center [564, 301] width 507 height 40
click at [357, 293] on link "Banana" at bounding box center [342, 300] width 43 height 14
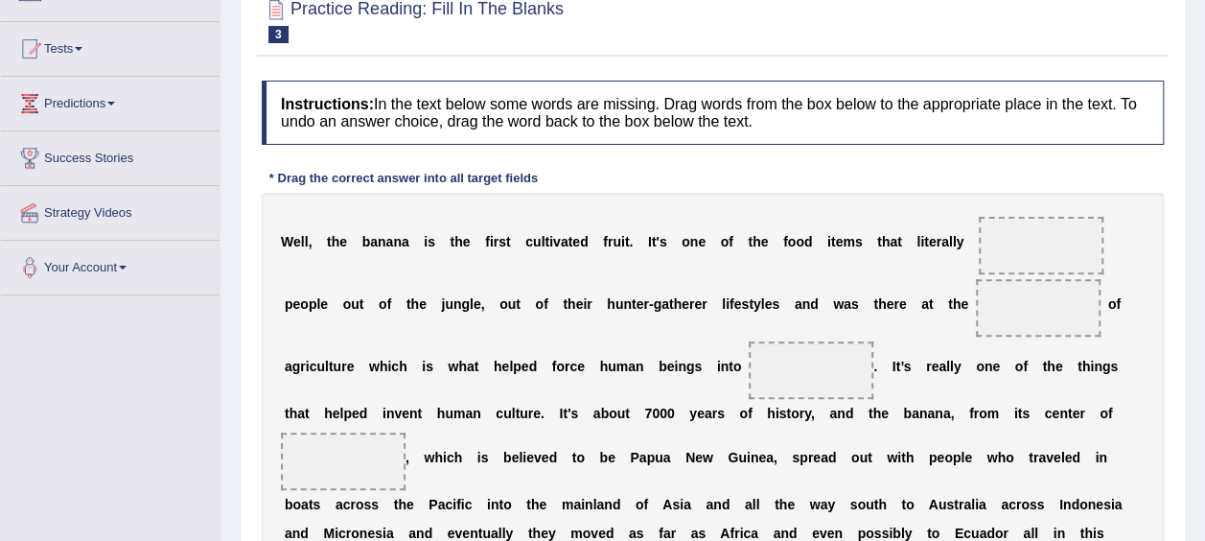
scroll to position [192, 0]
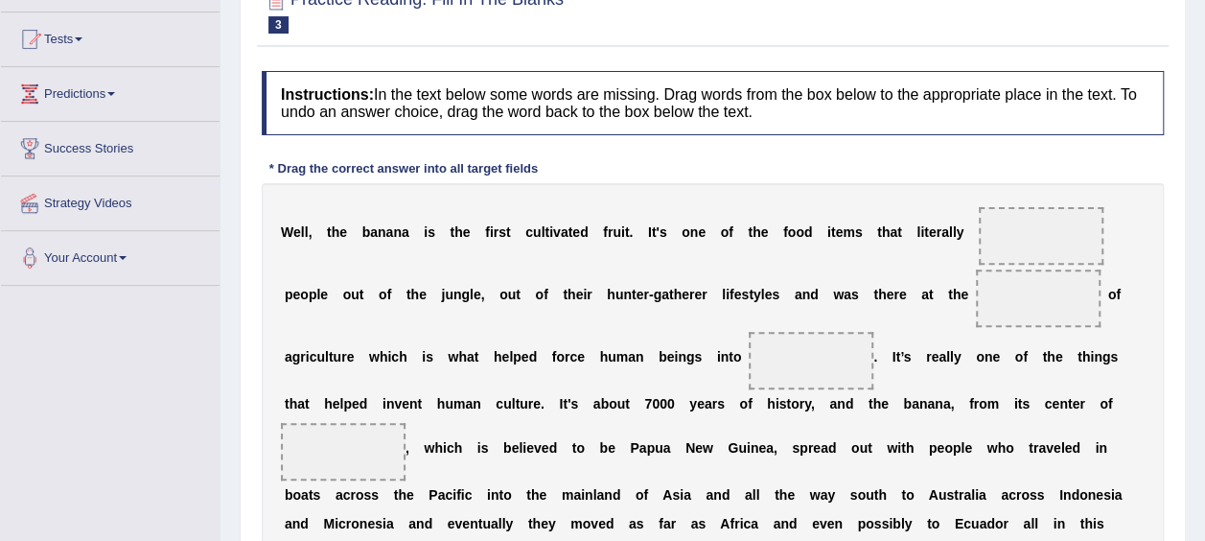
click at [979, 234] on span at bounding box center [1041, 236] width 125 height 58
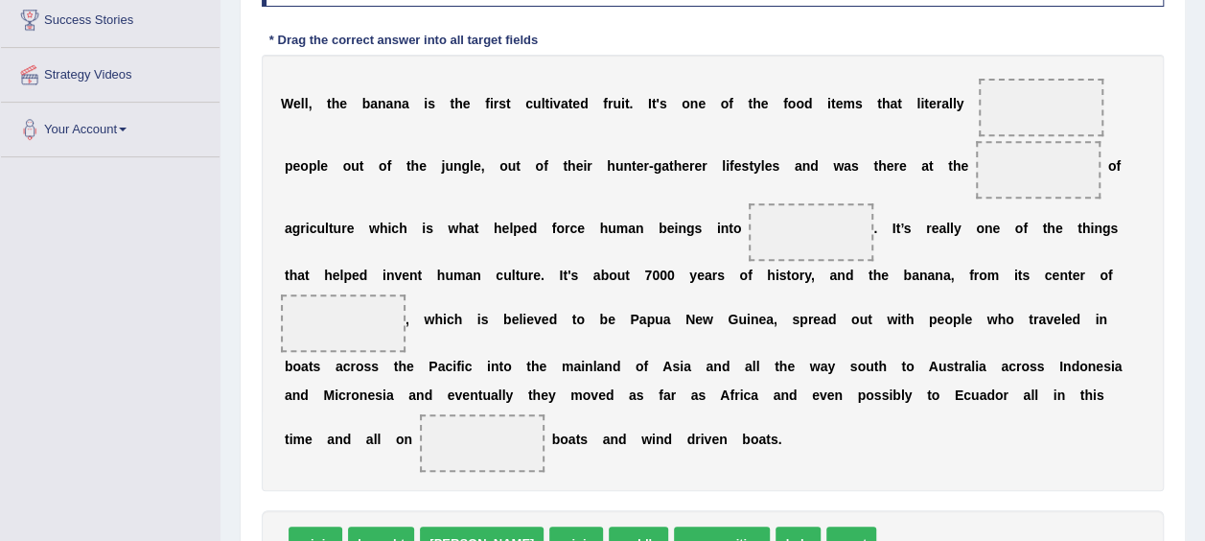
scroll to position [334, 0]
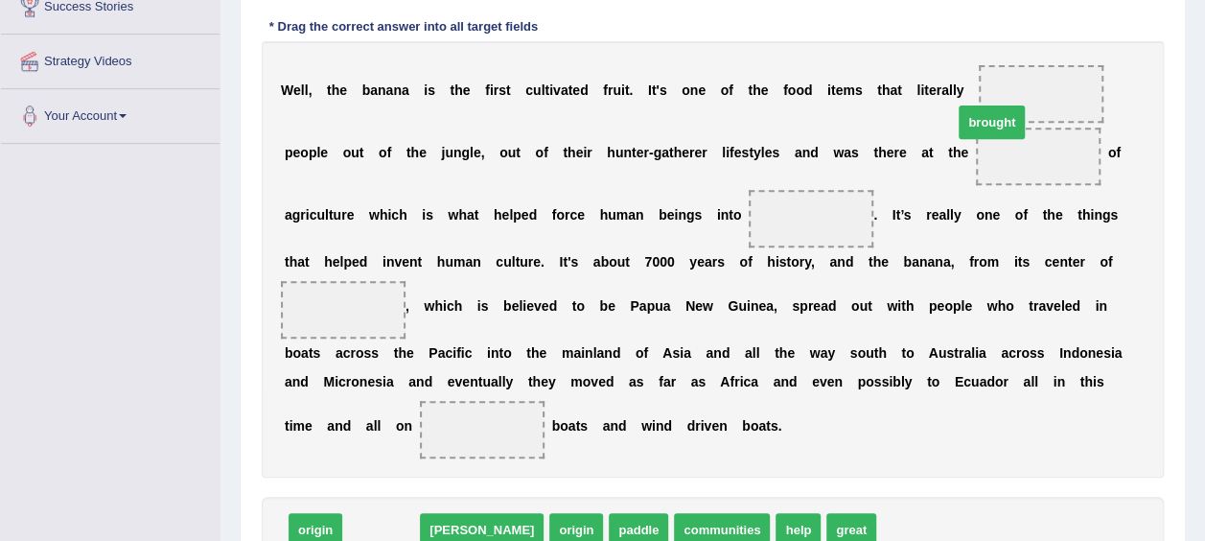
drag, startPoint x: 370, startPoint y: 503, endPoint x: 981, endPoint y: 95, distance: 734.4
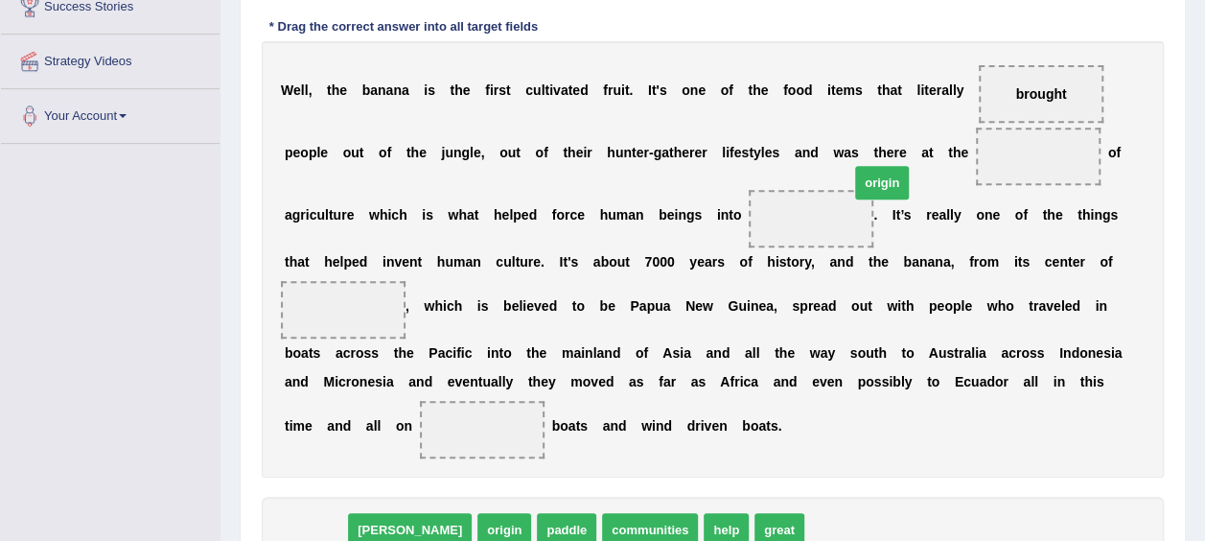
drag, startPoint x: 316, startPoint y: 510, endPoint x: 883, endPoint y: 163, distance: 664.7
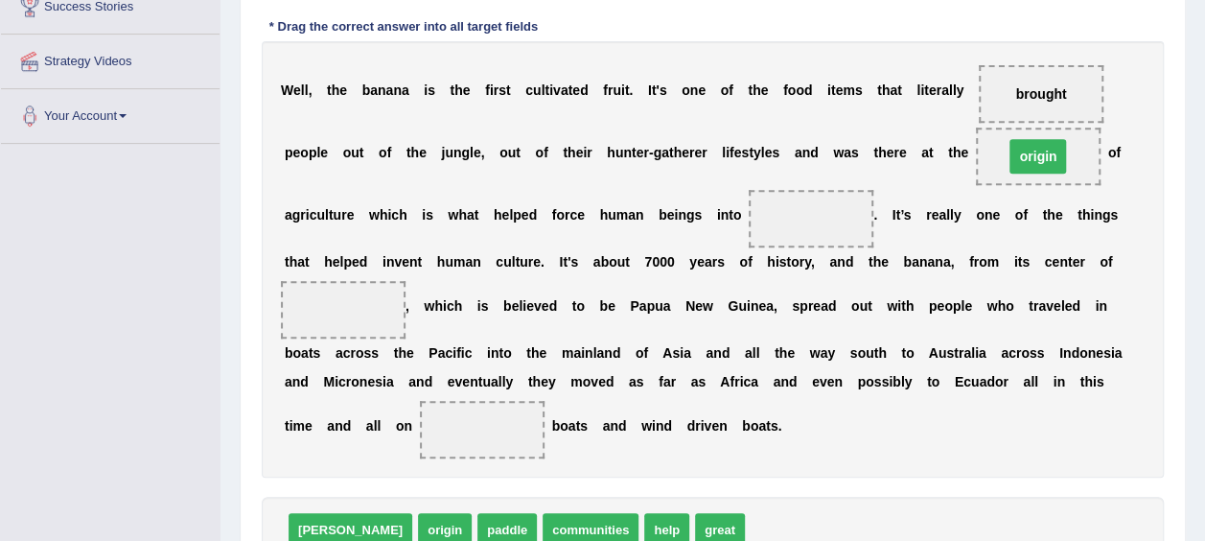
click at [976, 163] on span "origin" at bounding box center [1038, 157] width 125 height 58
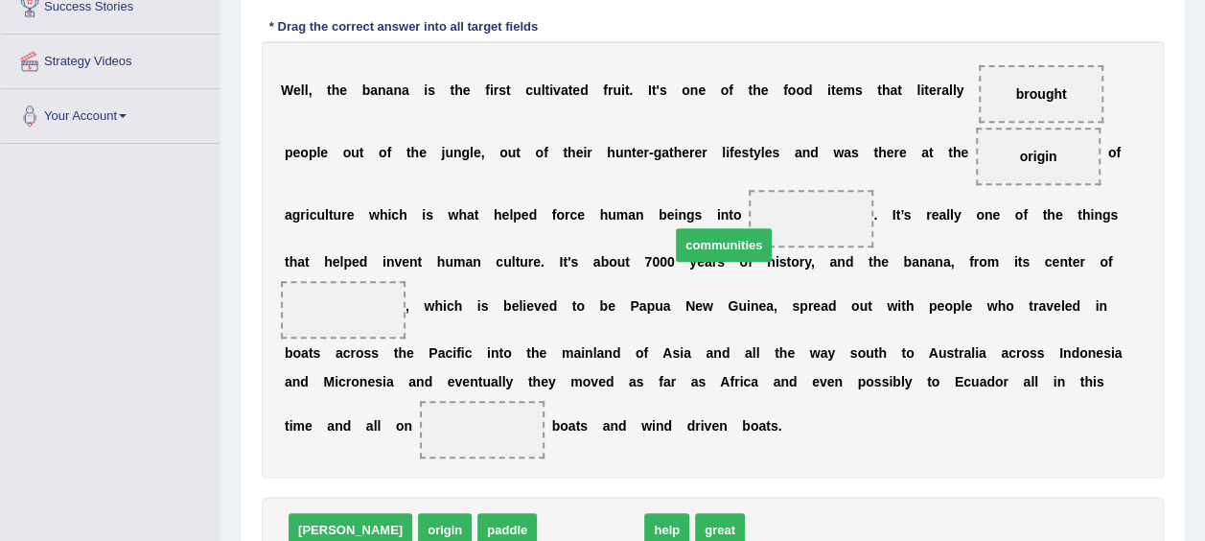
drag, startPoint x: 489, startPoint y: 509, endPoint x: 621, endPoint y: 221, distance: 317.6
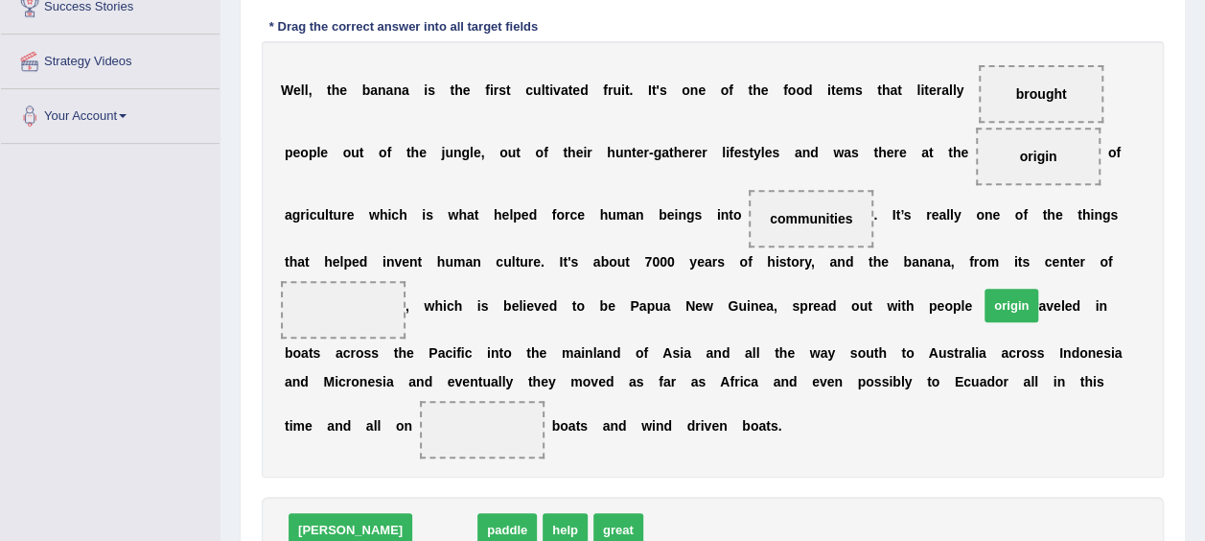
drag, startPoint x: 375, startPoint y: 493, endPoint x: 942, endPoint y: 269, distance: 609.6
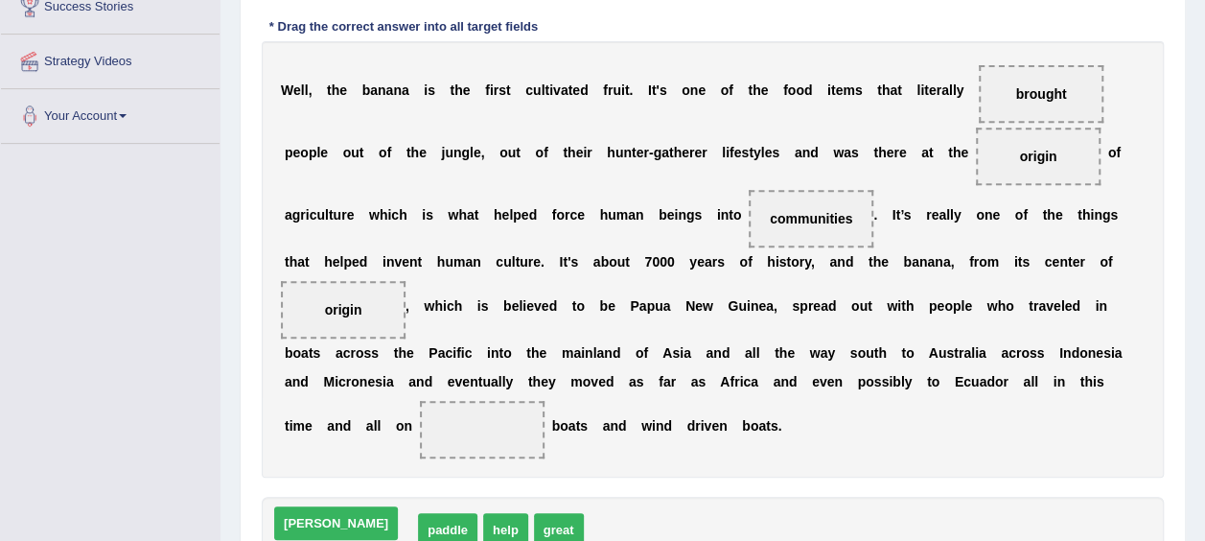
drag, startPoint x: 370, startPoint y: 495, endPoint x: 323, endPoint y: 484, distance: 48.2
click at [362, 513] on span "help" at bounding box center [376, 530] width 45 height 34
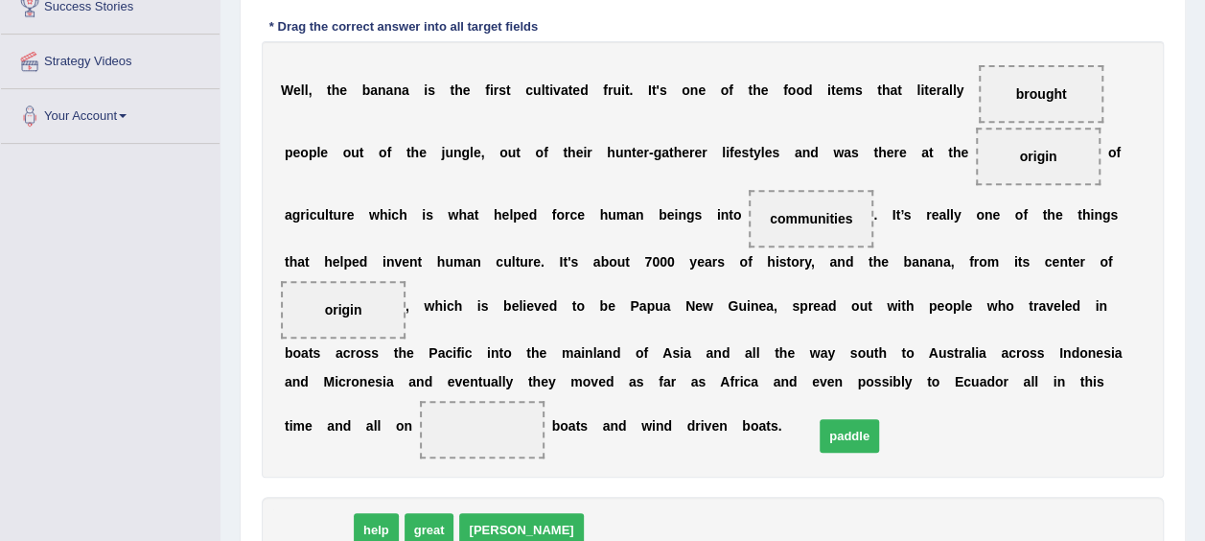
drag, startPoint x: 355, startPoint y: 495, endPoint x: 856, endPoint y: 397, distance: 511.0
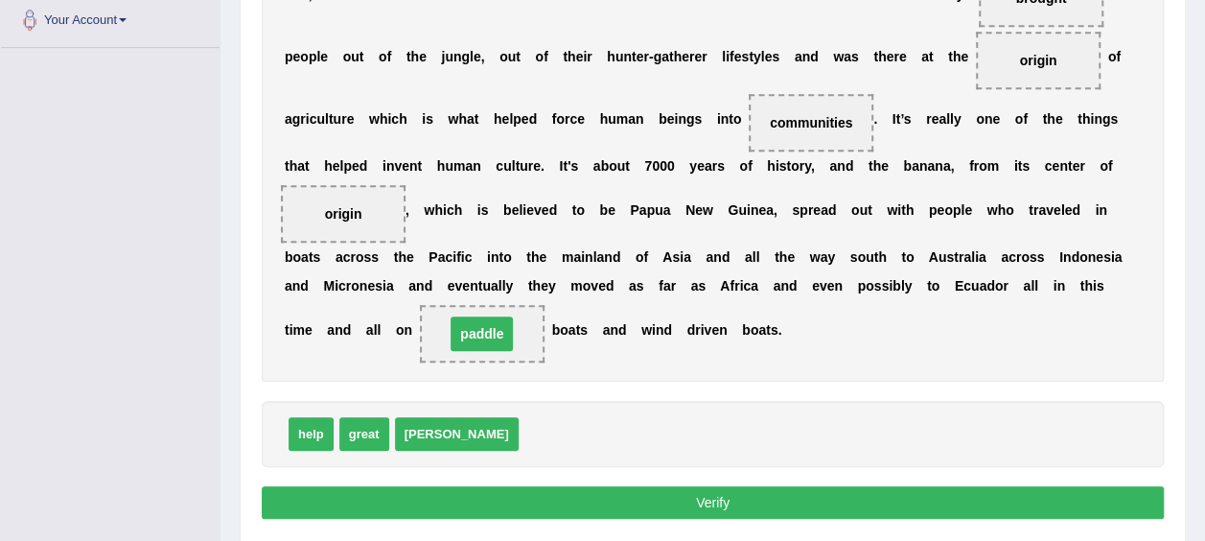
scroll to position [466, 0]
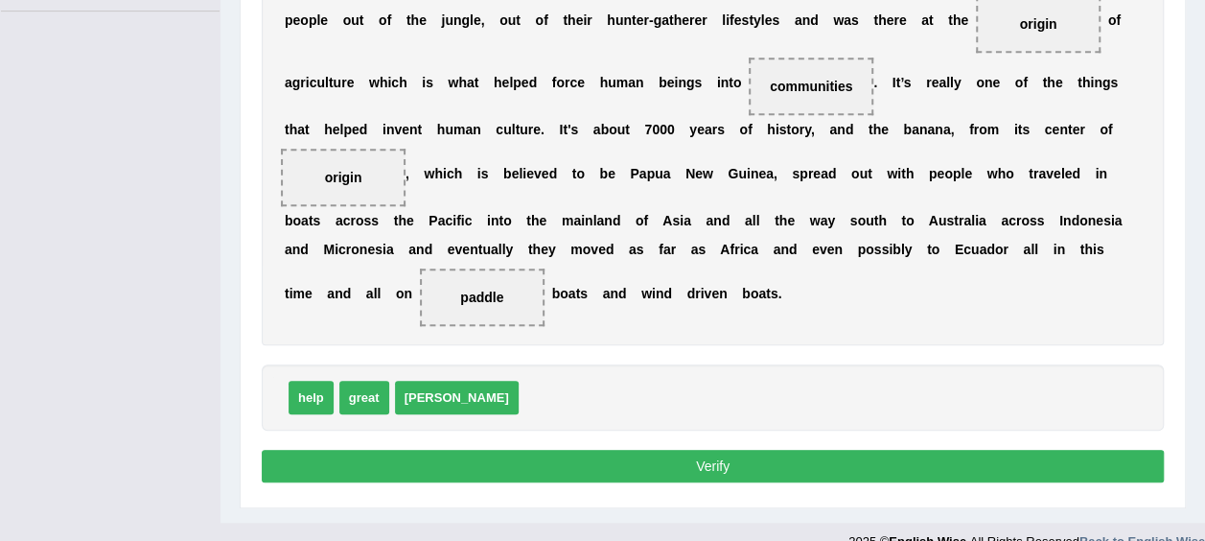
click at [835, 450] on button "Verify" at bounding box center [713, 466] width 902 height 33
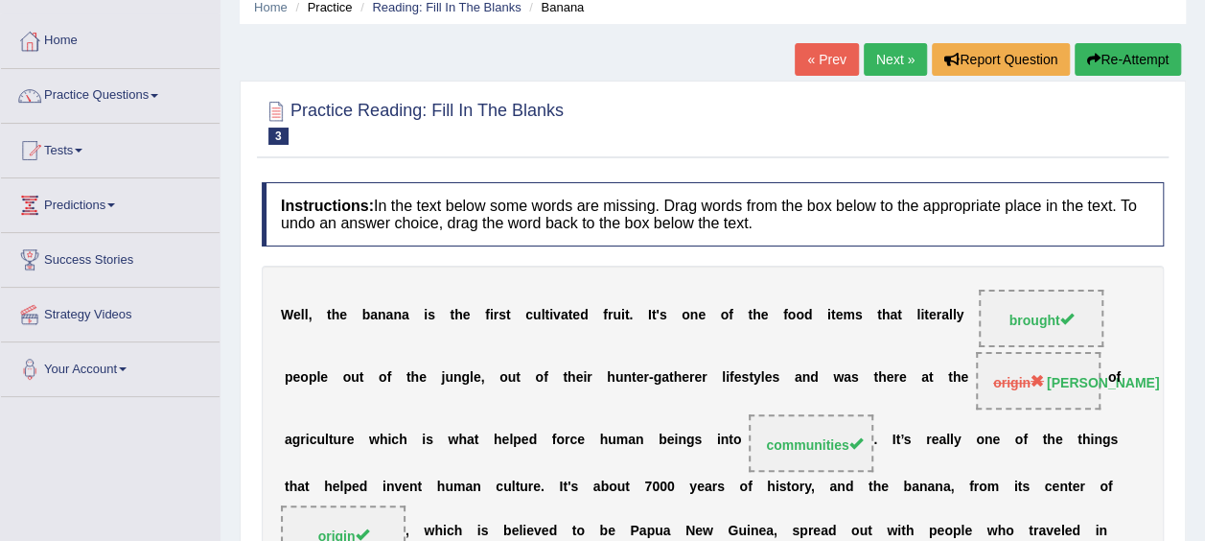
scroll to position [80, 0]
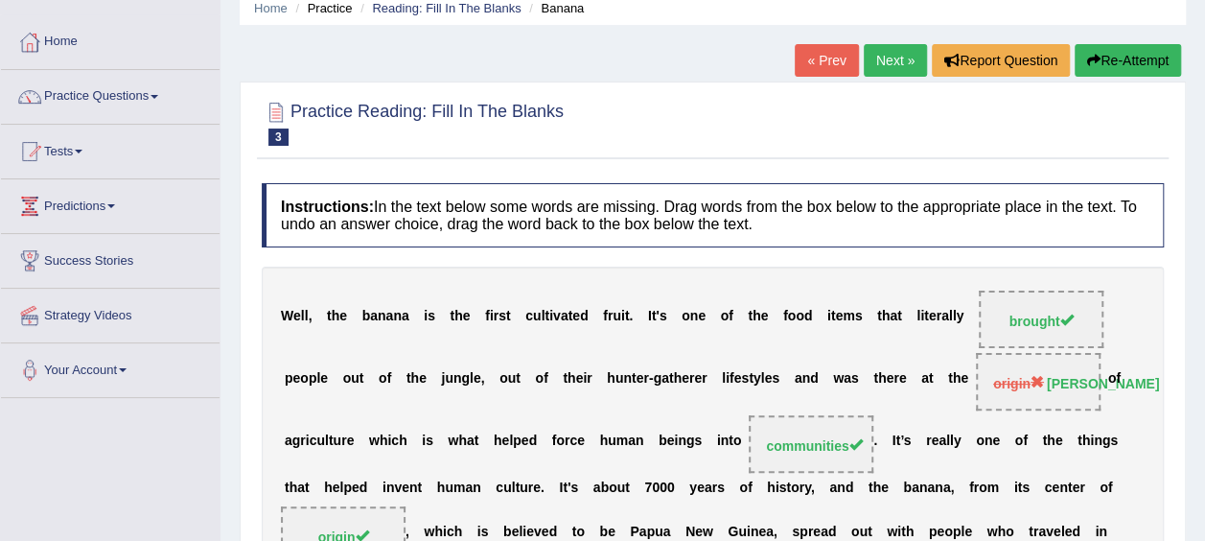
click at [884, 63] on link "Next »" at bounding box center [895, 60] width 63 height 33
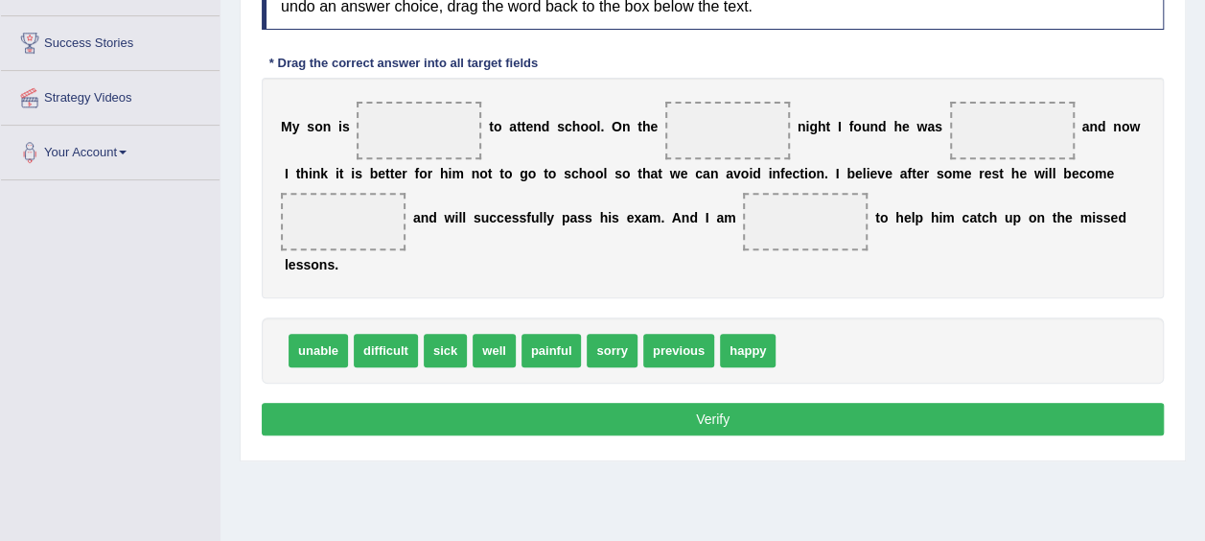
scroll to position [293, 0]
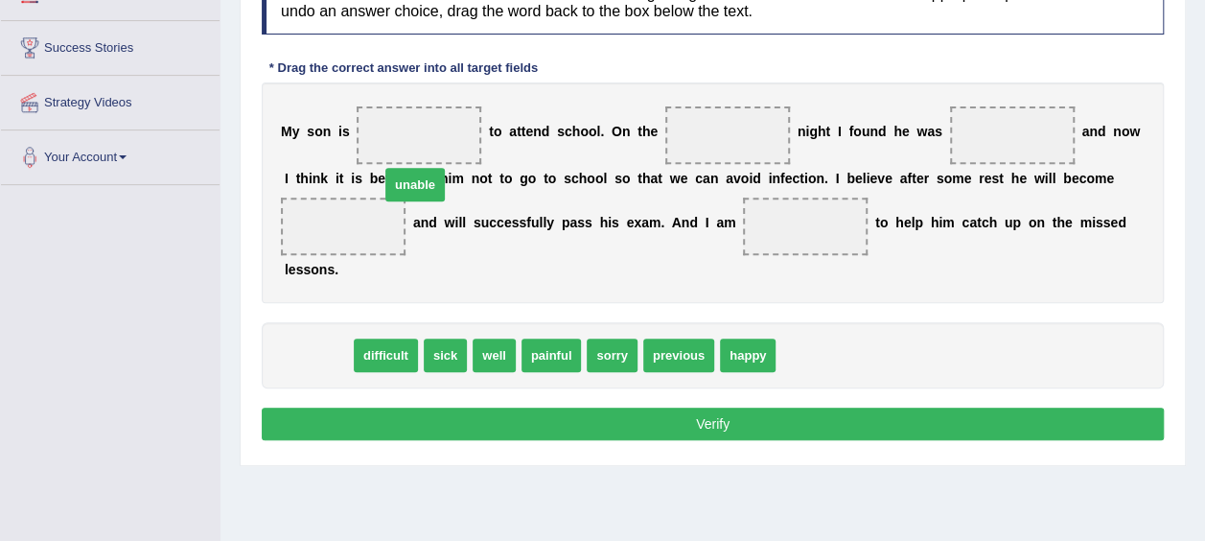
drag, startPoint x: 322, startPoint y: 320, endPoint x: 419, endPoint y: 150, distance: 196.3
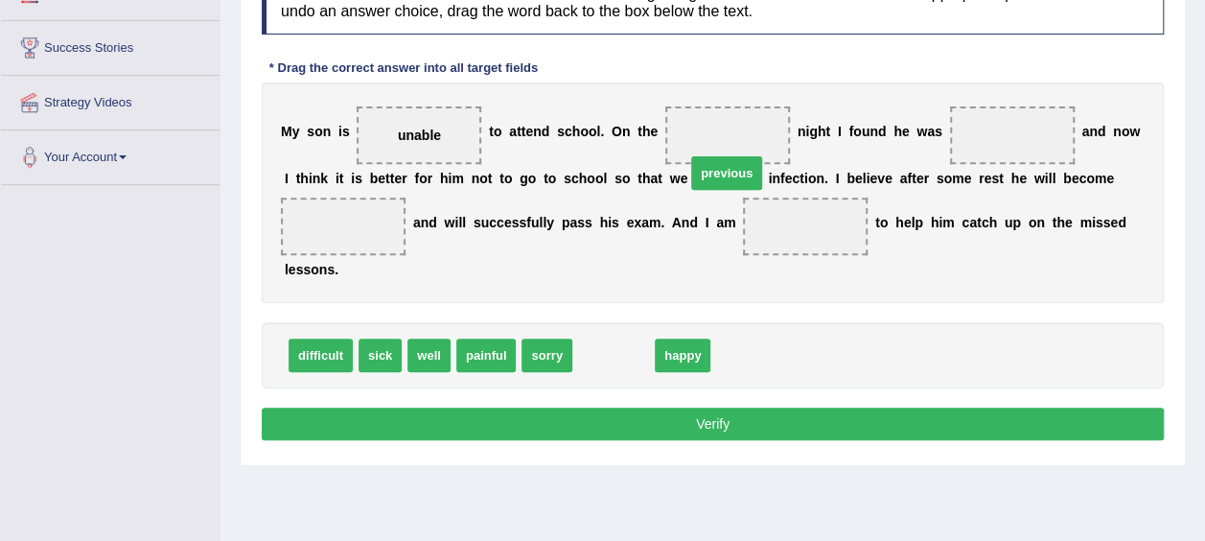
drag, startPoint x: 610, startPoint y: 322, endPoint x: 723, endPoint y: 140, distance: 214.5
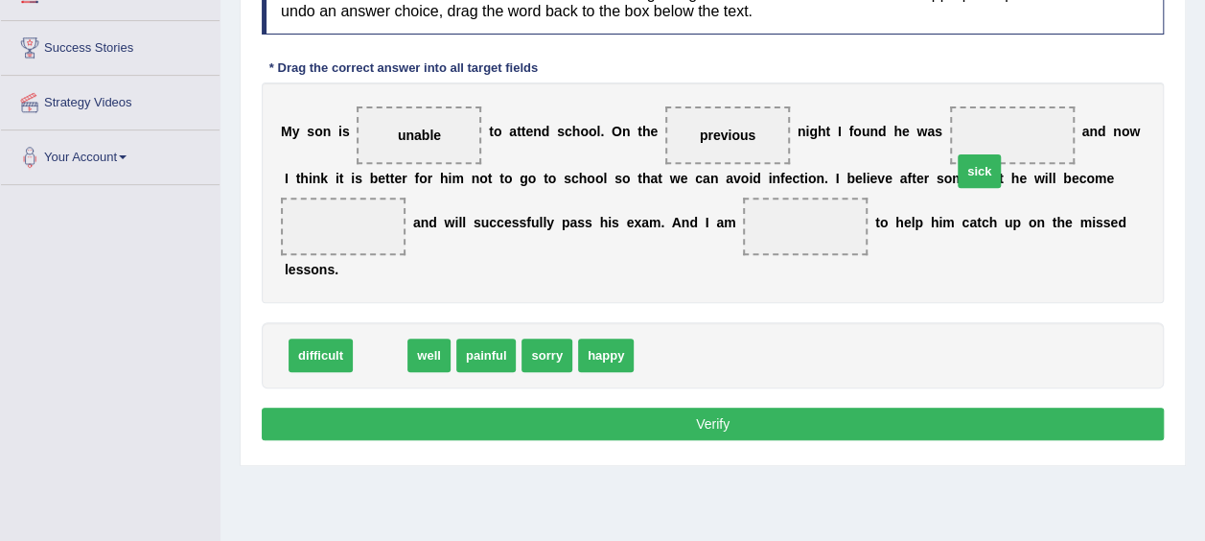
drag, startPoint x: 376, startPoint y: 316, endPoint x: 975, endPoint y: 132, distance: 627.0
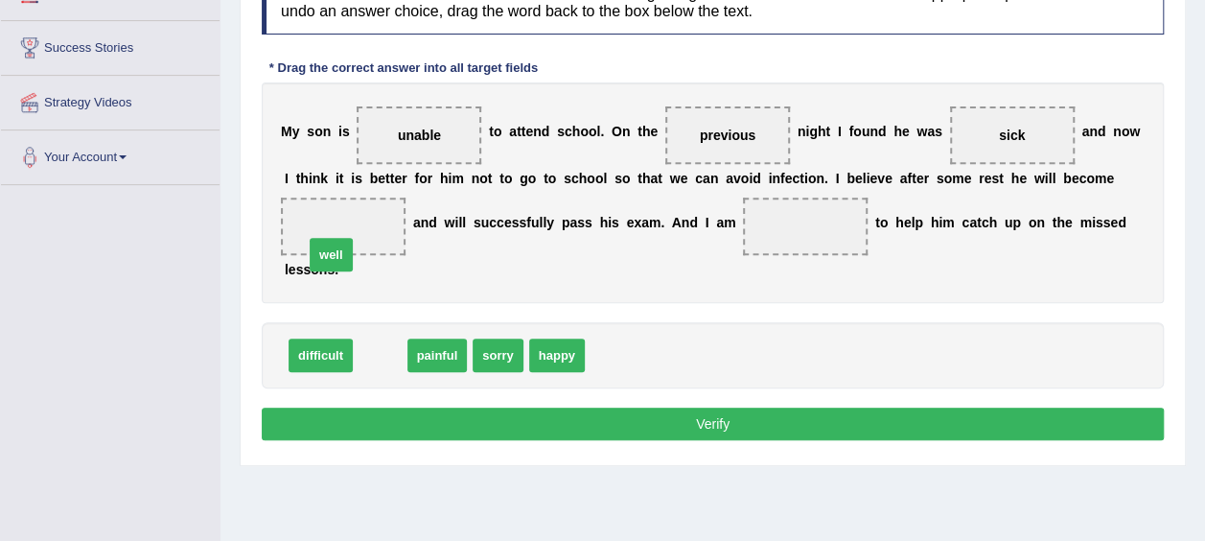
drag, startPoint x: 364, startPoint y: 330, endPoint x: 316, endPoint y: 230, distance: 111.1
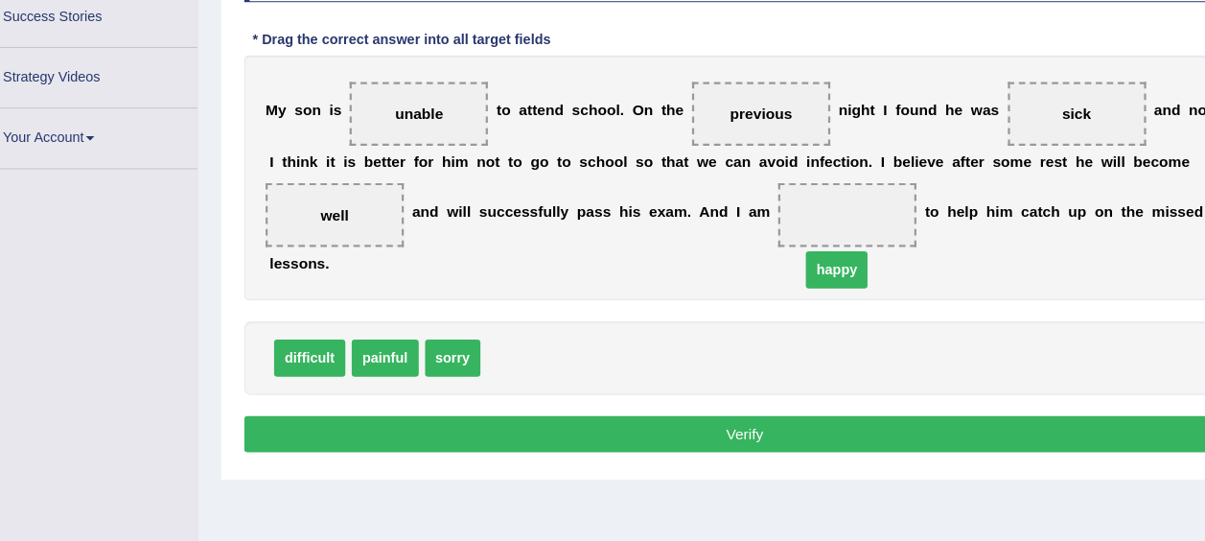
drag, startPoint x: 506, startPoint y: 326, endPoint x: 796, endPoint y: 244, distance: 301.1
click at [698, 408] on button "Verify" at bounding box center [713, 424] width 902 height 33
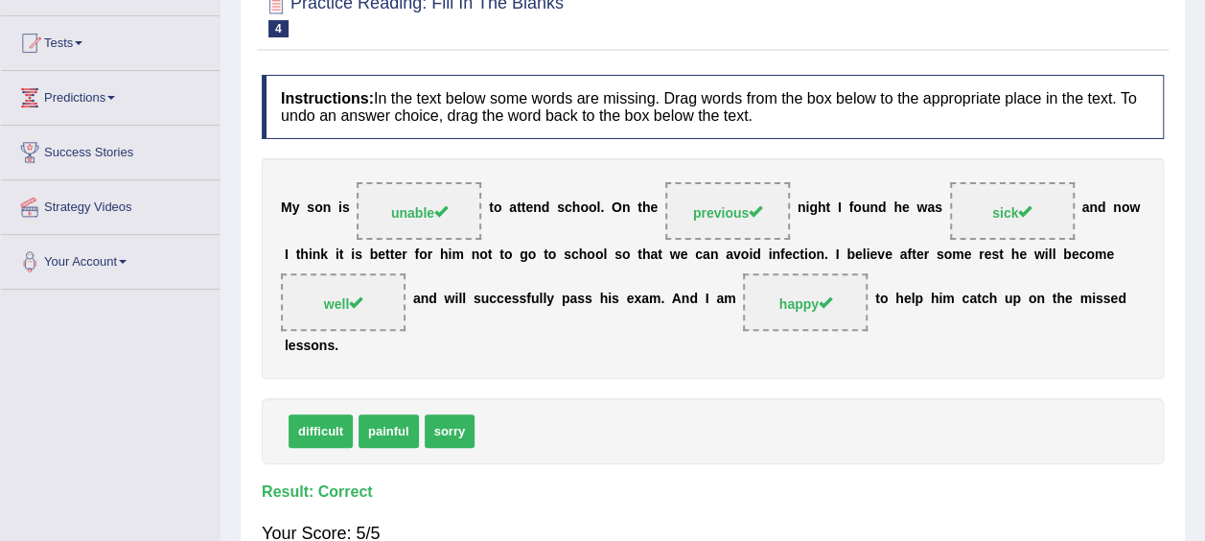
scroll to position [0, 0]
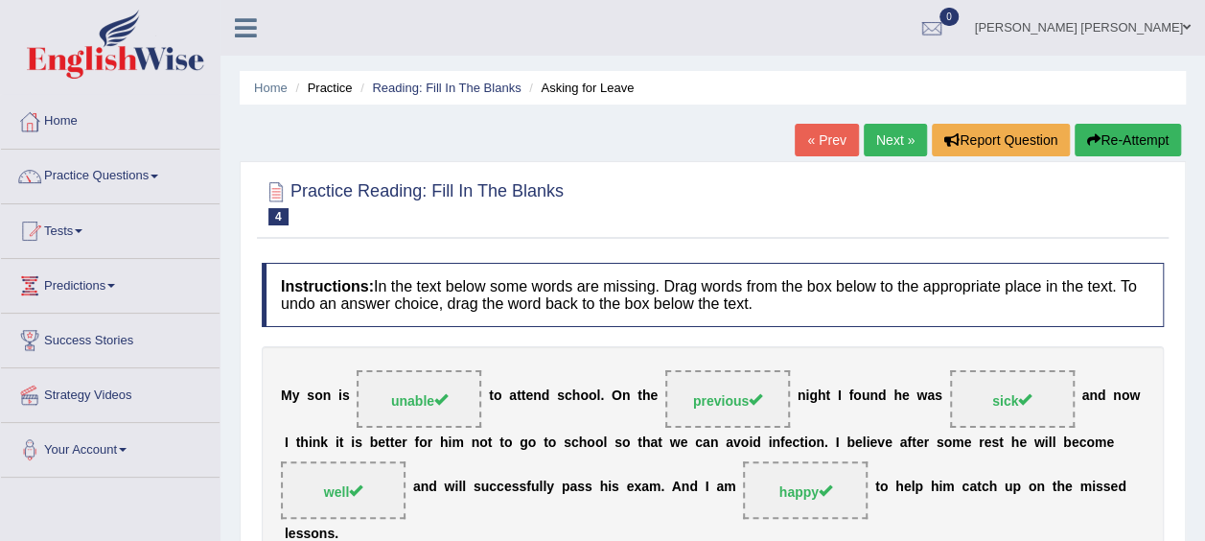
click at [909, 137] on link "Next »" at bounding box center [895, 140] width 63 height 33
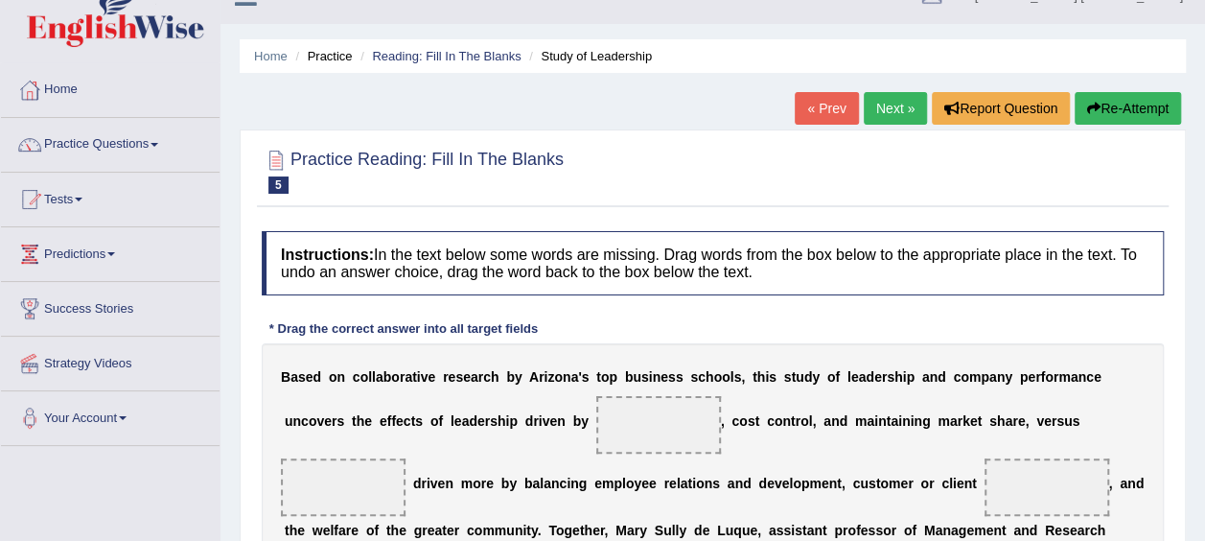
scroll to position [27, 0]
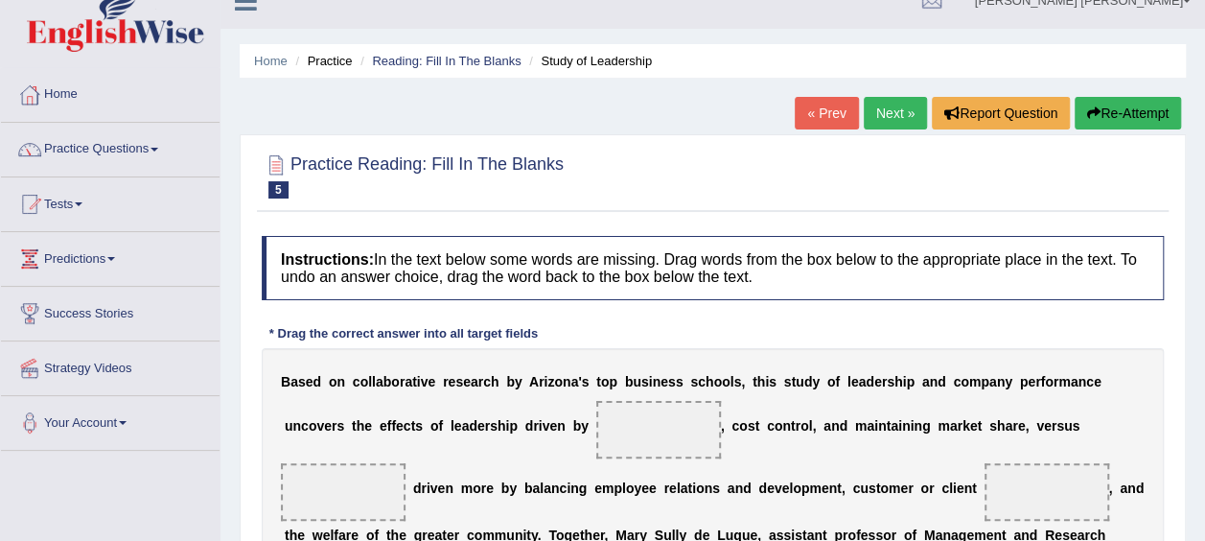
click at [536, 103] on div "Home Practice Reading: Fill In The Blanks Study of Leadership « Prev Next » Rep…" at bounding box center [713, 452] width 985 height 959
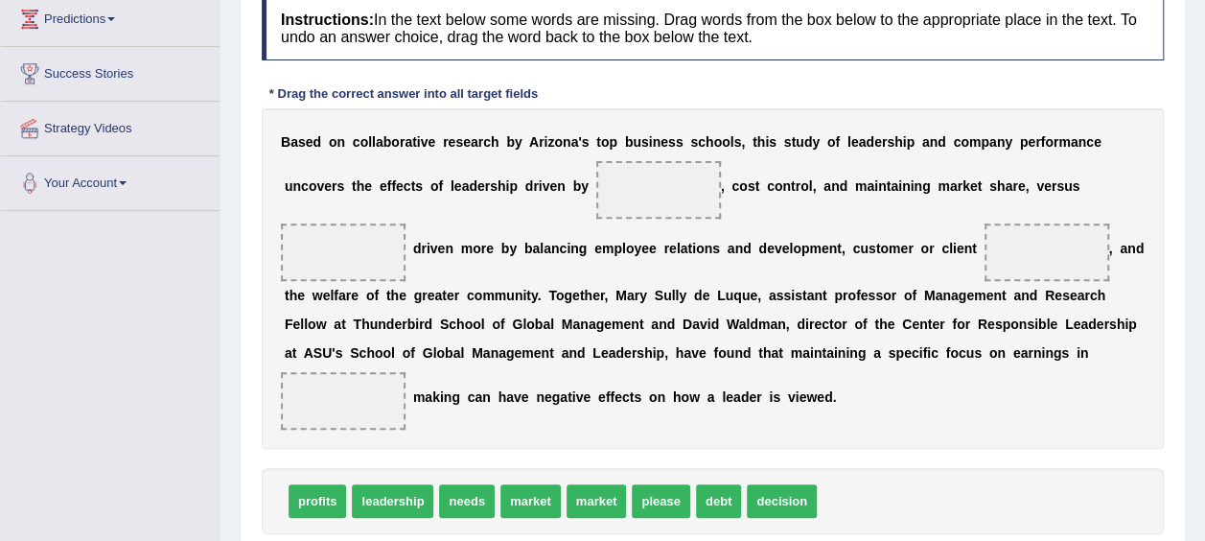
scroll to position [0, 0]
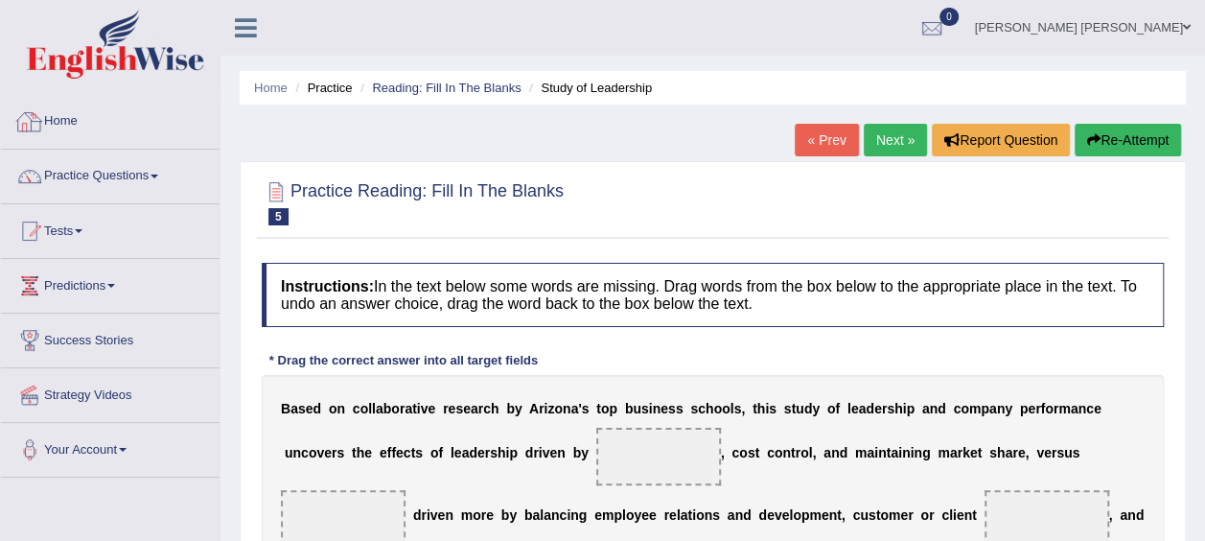
click at [63, 121] on link "Home" at bounding box center [110, 119] width 219 height 48
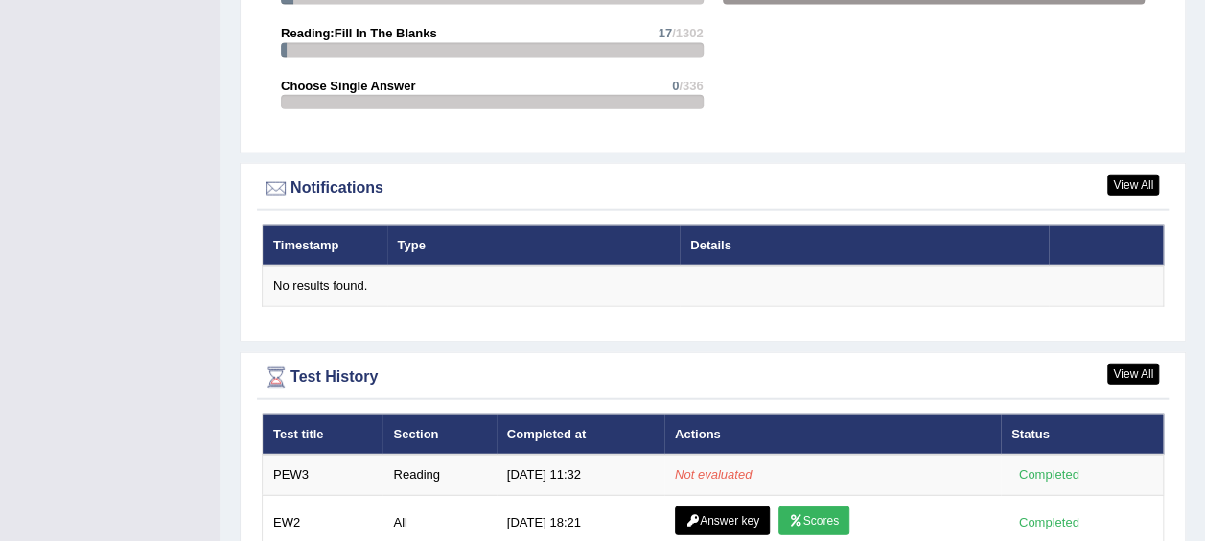
scroll to position [2241, 0]
